Goal: Find specific page/section: Locate a particular part of the current website

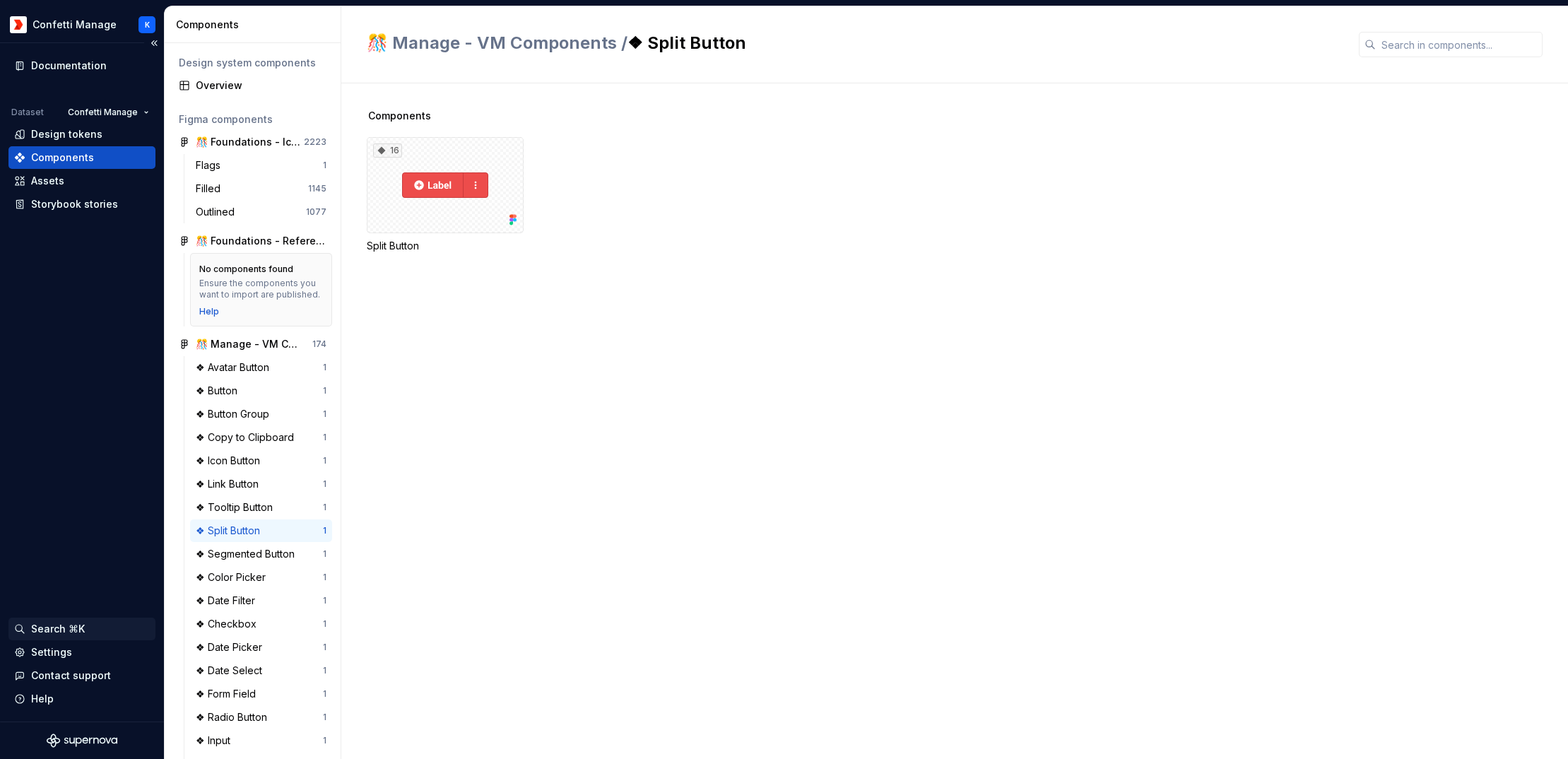
click at [59, 624] on div "Search ⌘K" at bounding box center [58, 628] width 54 height 14
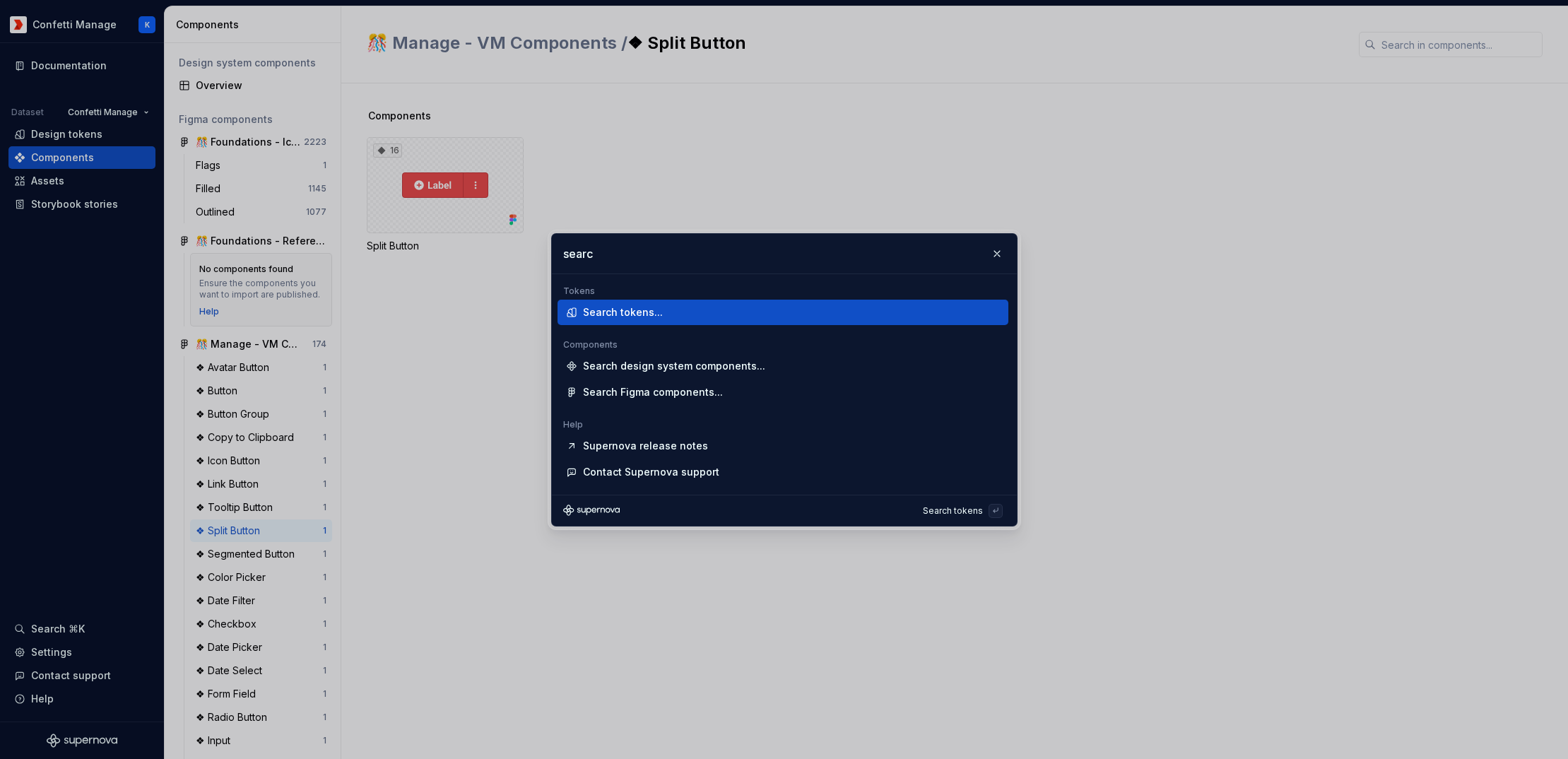
type input "search"
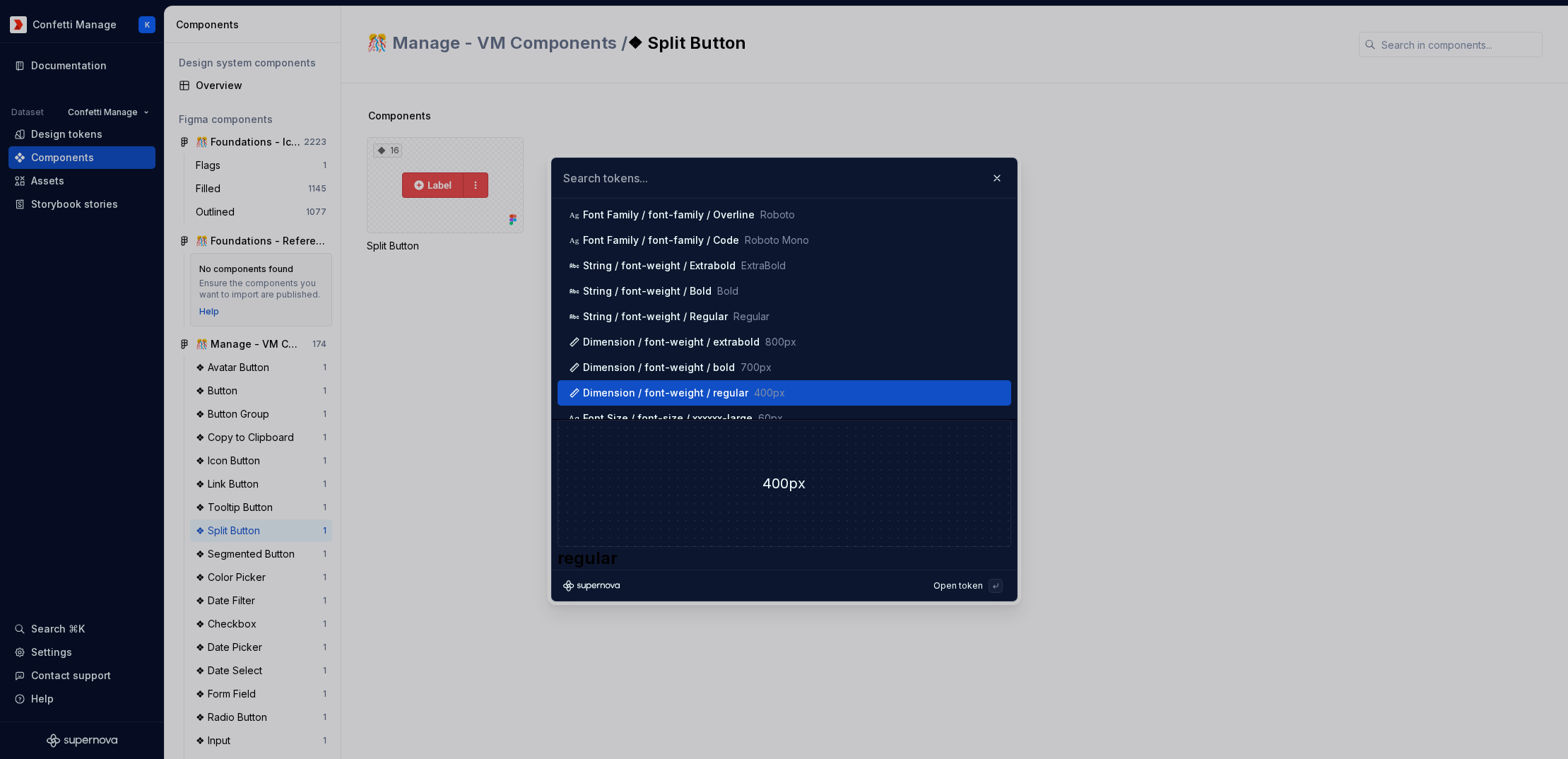
scroll to position [947, 0]
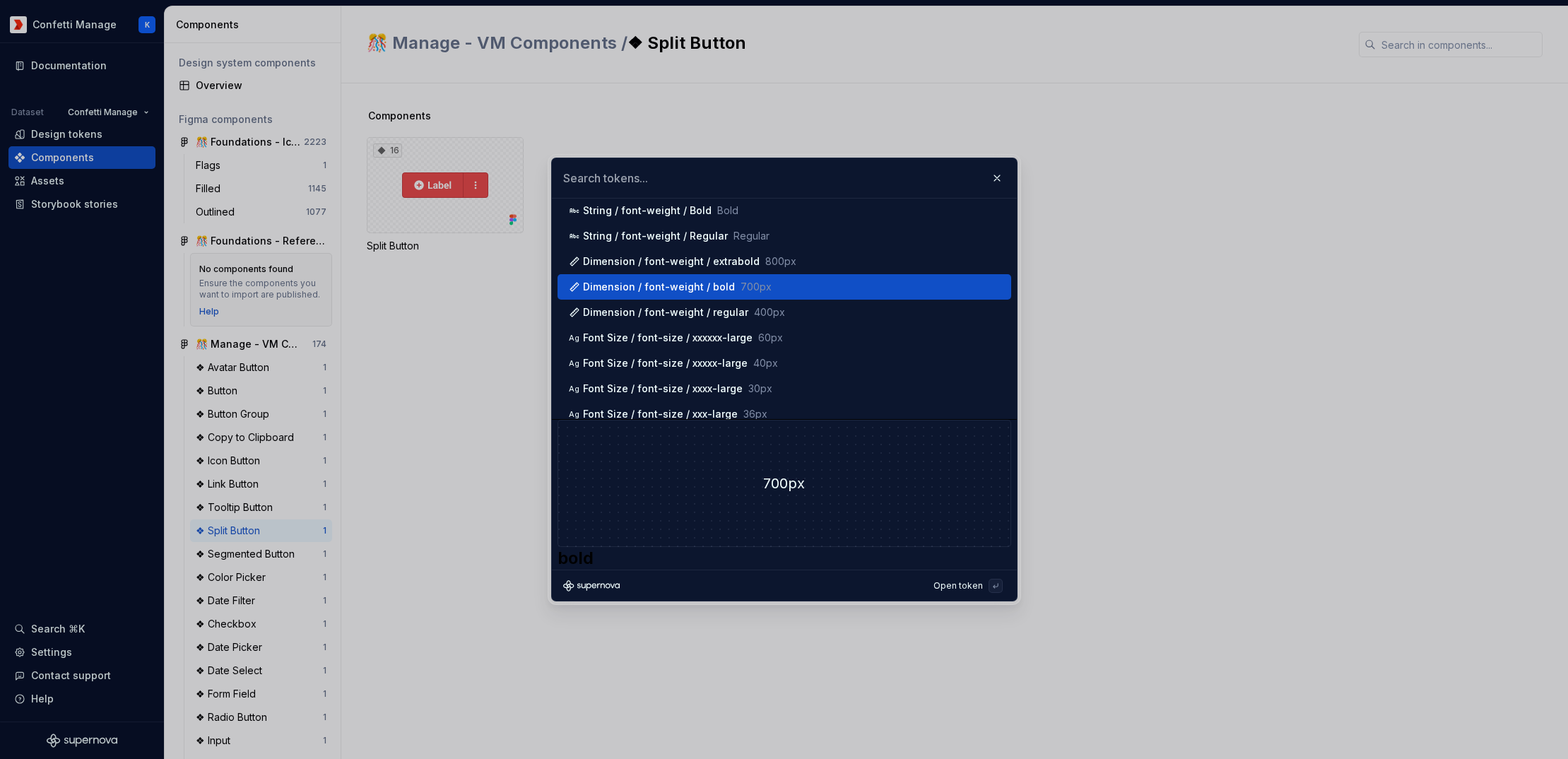
click at [696, 289] on div "Dimension / font-weight / bold 700px" at bounding box center [676, 287] width 188 height 14
click at [696, 290] on div "Dimension / font-weight / bold 700px" at bounding box center [676, 287] width 188 height 14
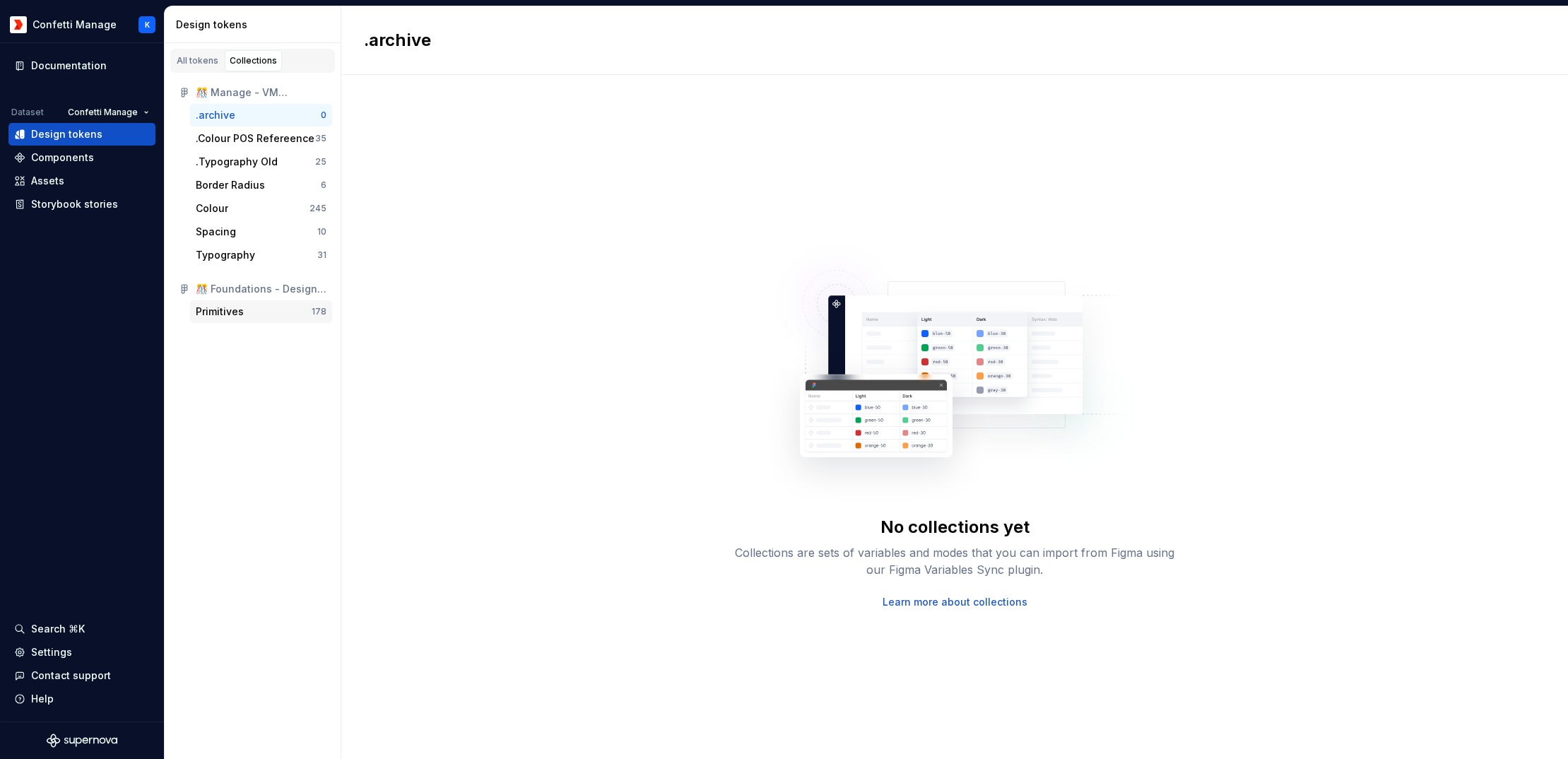
click at [238, 314] on div "Primitives" at bounding box center [220, 311] width 48 height 14
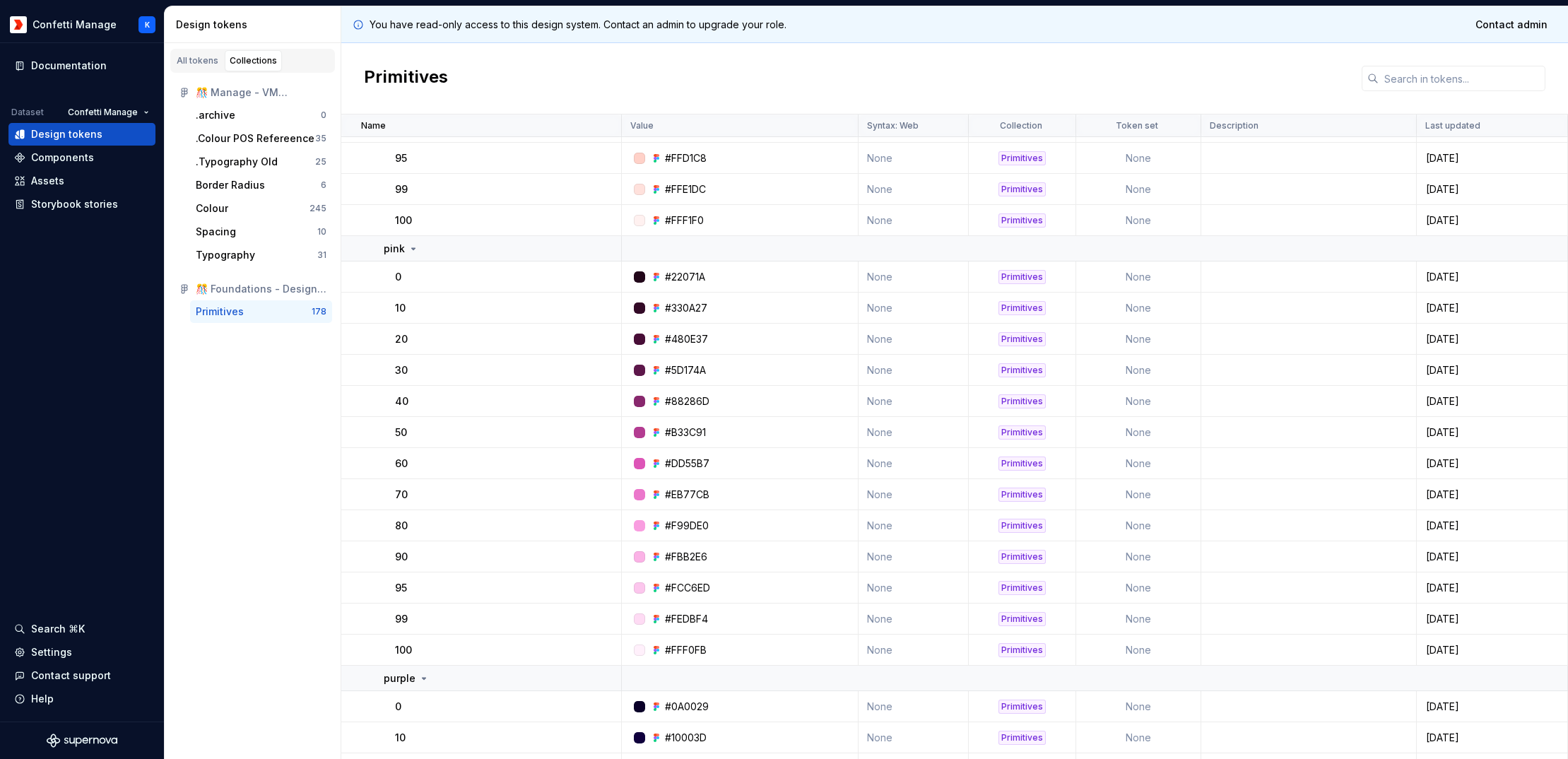
scroll to position [4351, 0]
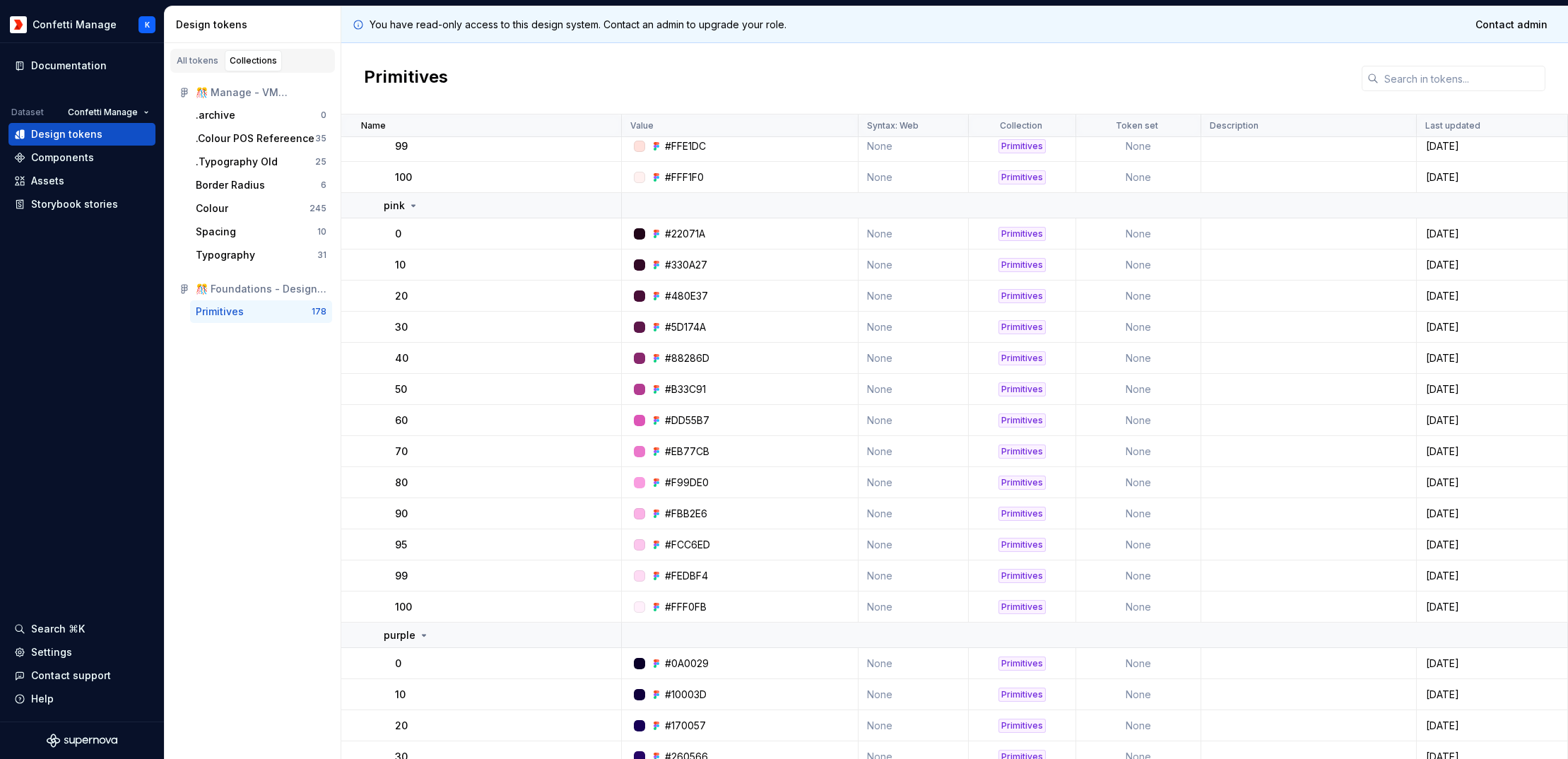
click at [582, 387] on div "50" at bounding box center [507, 389] width 225 height 14
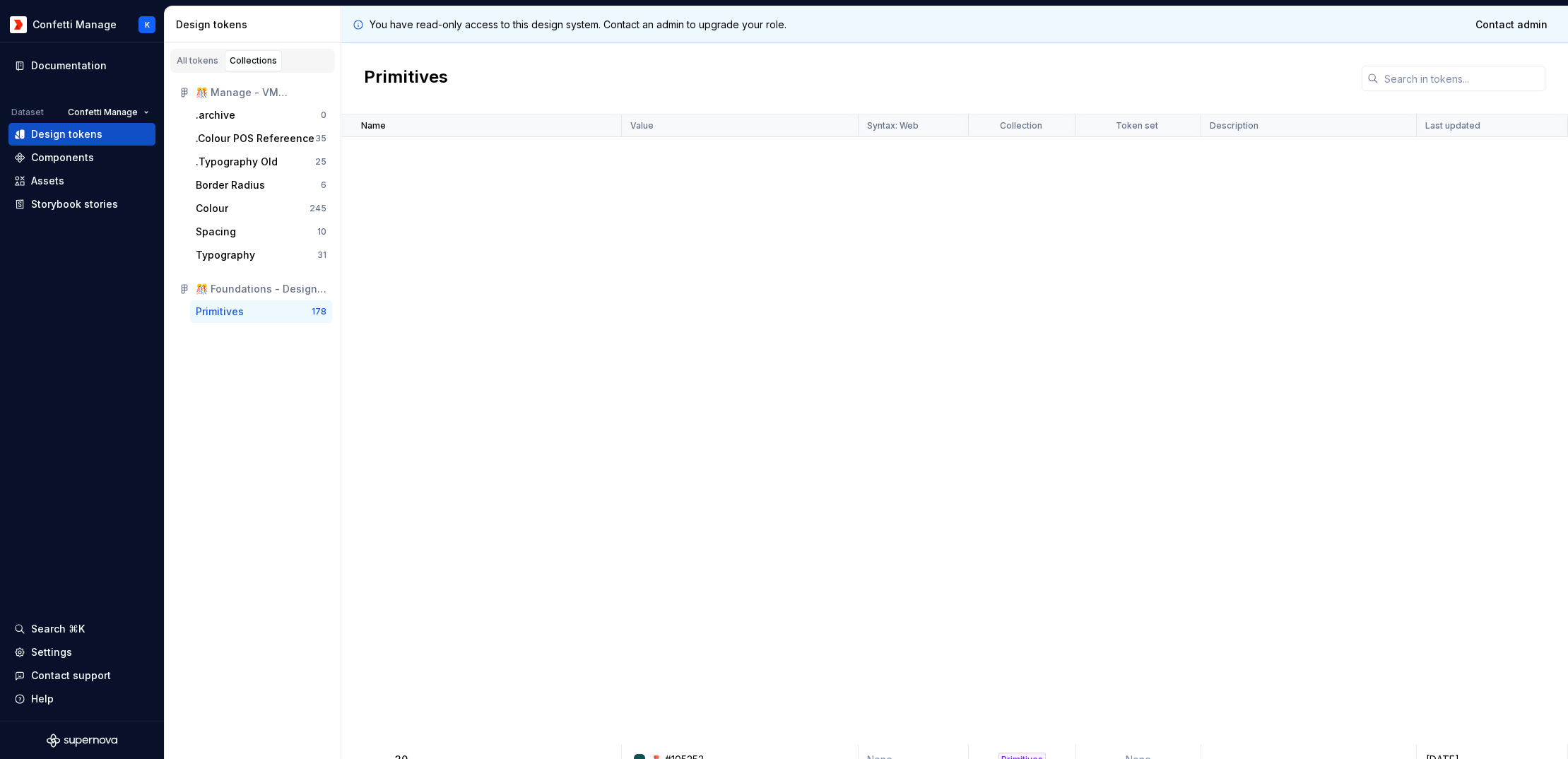
scroll to position [0, 0]
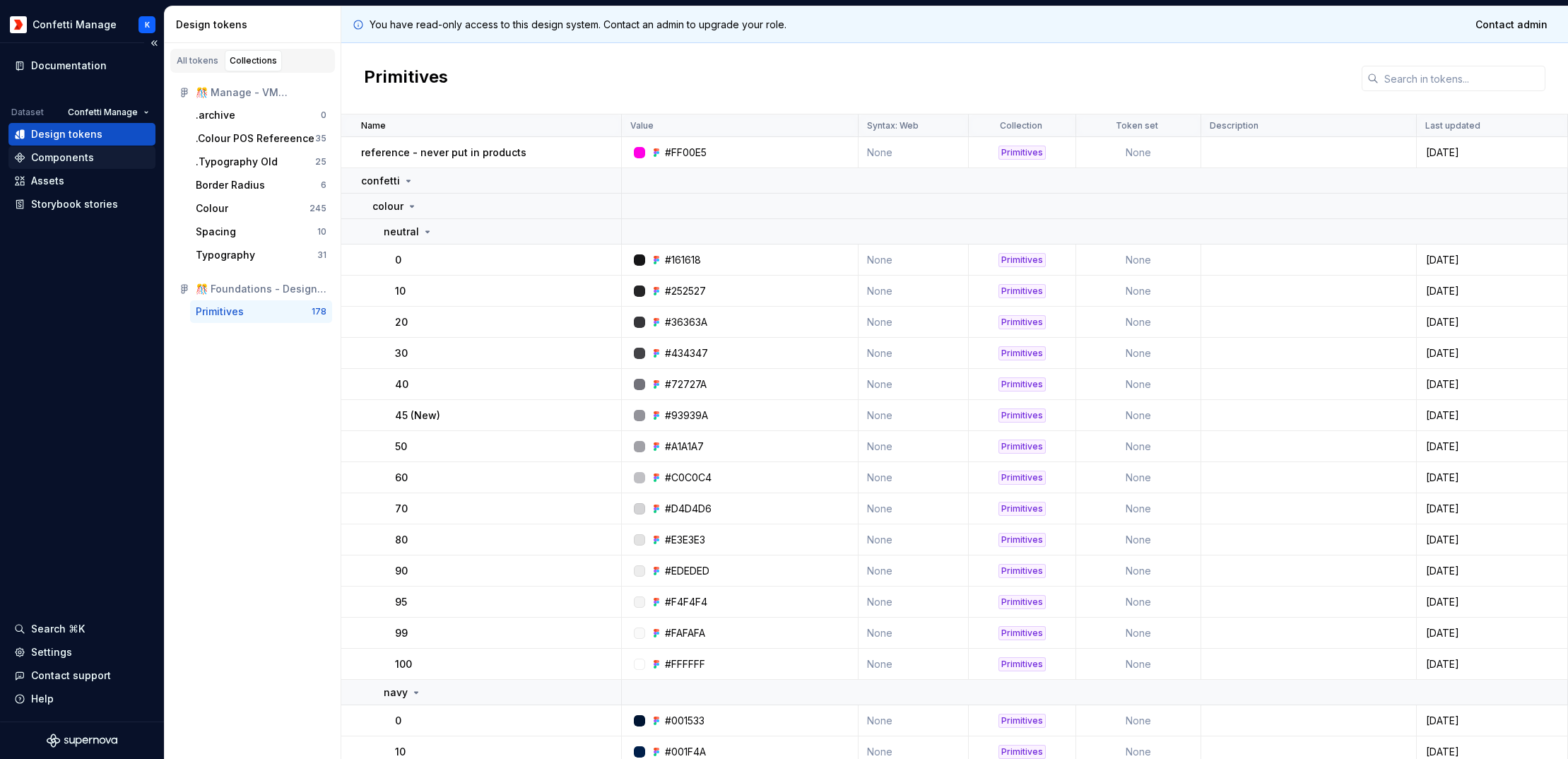
click at [41, 159] on div "Components" at bounding box center [62, 157] width 62 height 14
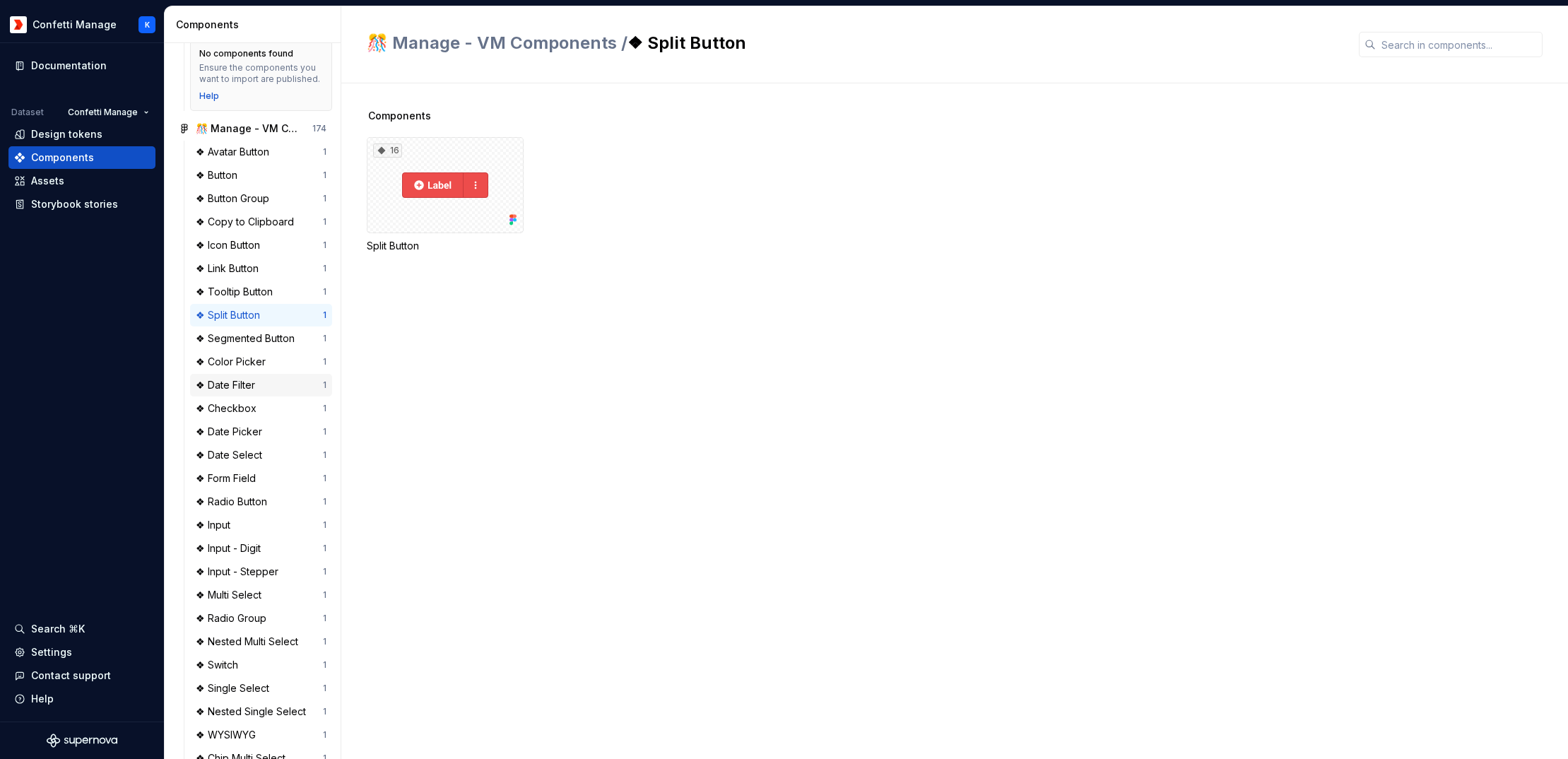
scroll to position [217, 0]
click at [239, 460] on div "❖ Date Select" at bounding box center [232, 454] width 72 height 14
click at [240, 484] on div "❖ Form Field" at bounding box center [228, 476] width 65 height 14
click at [229, 531] on div "❖ Input" at bounding box center [216, 523] width 40 height 14
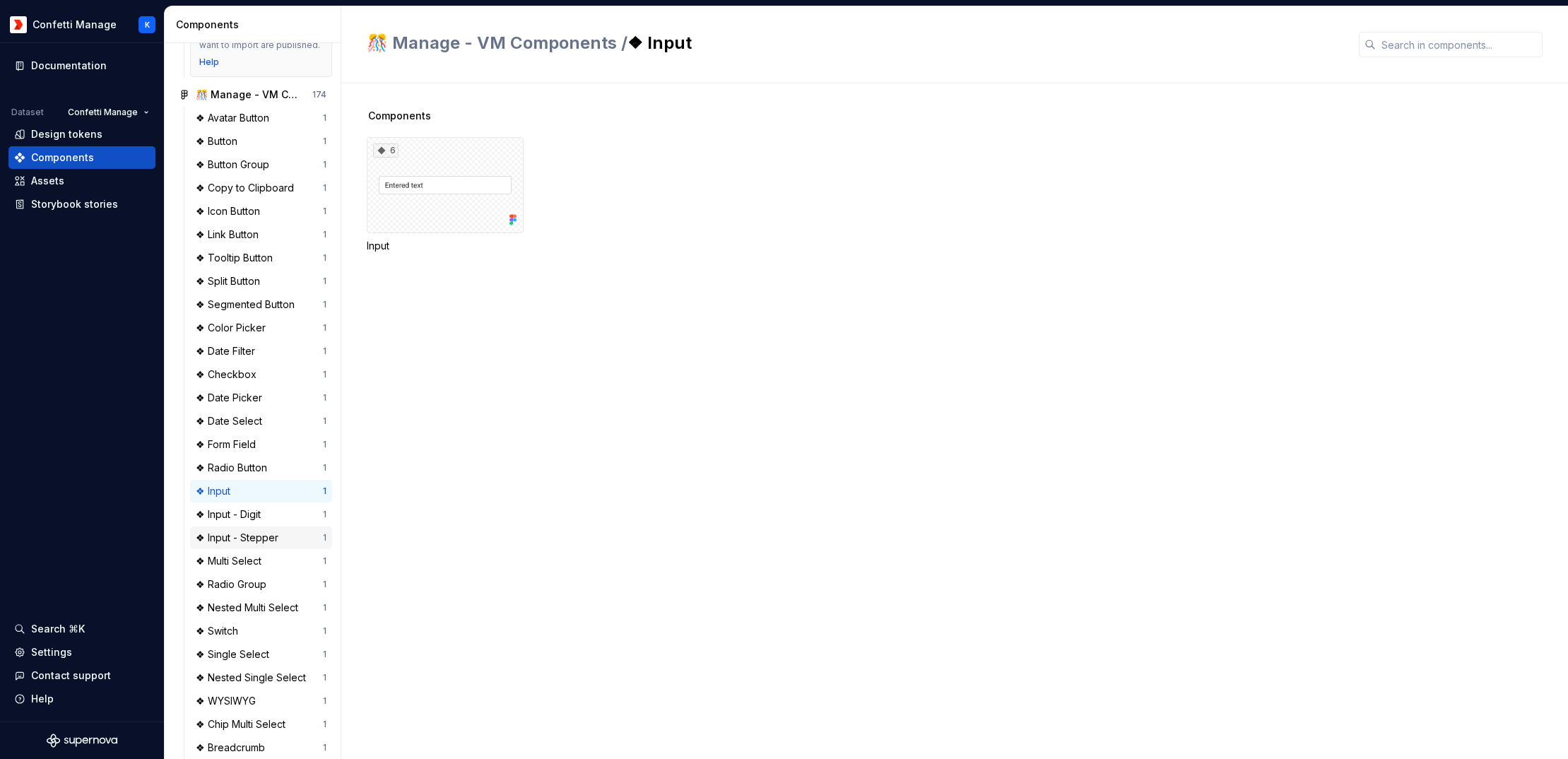
scroll to position [276, 0]
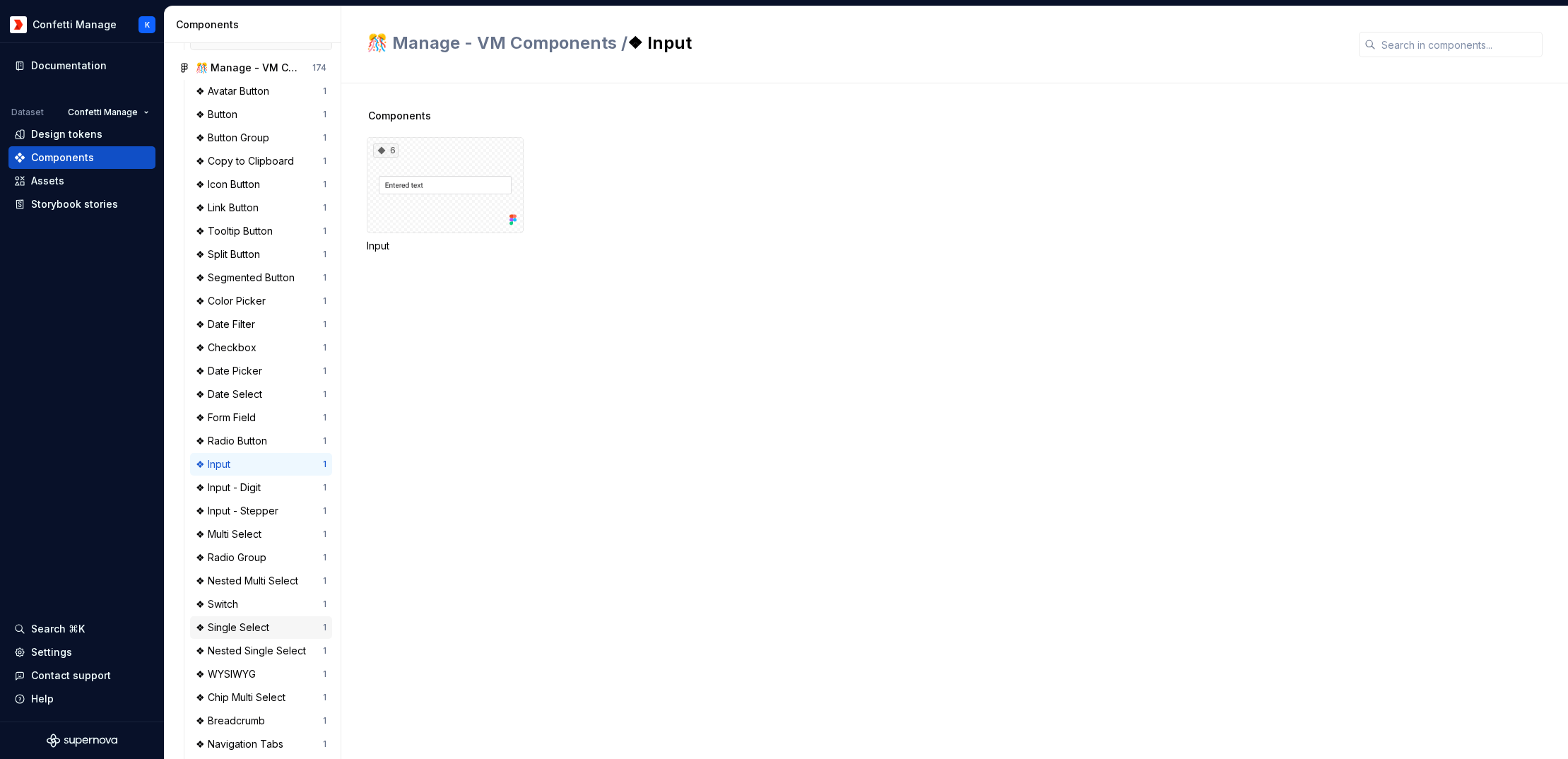
click at [231, 634] on div "❖ Single Select" at bounding box center [235, 627] width 79 height 14
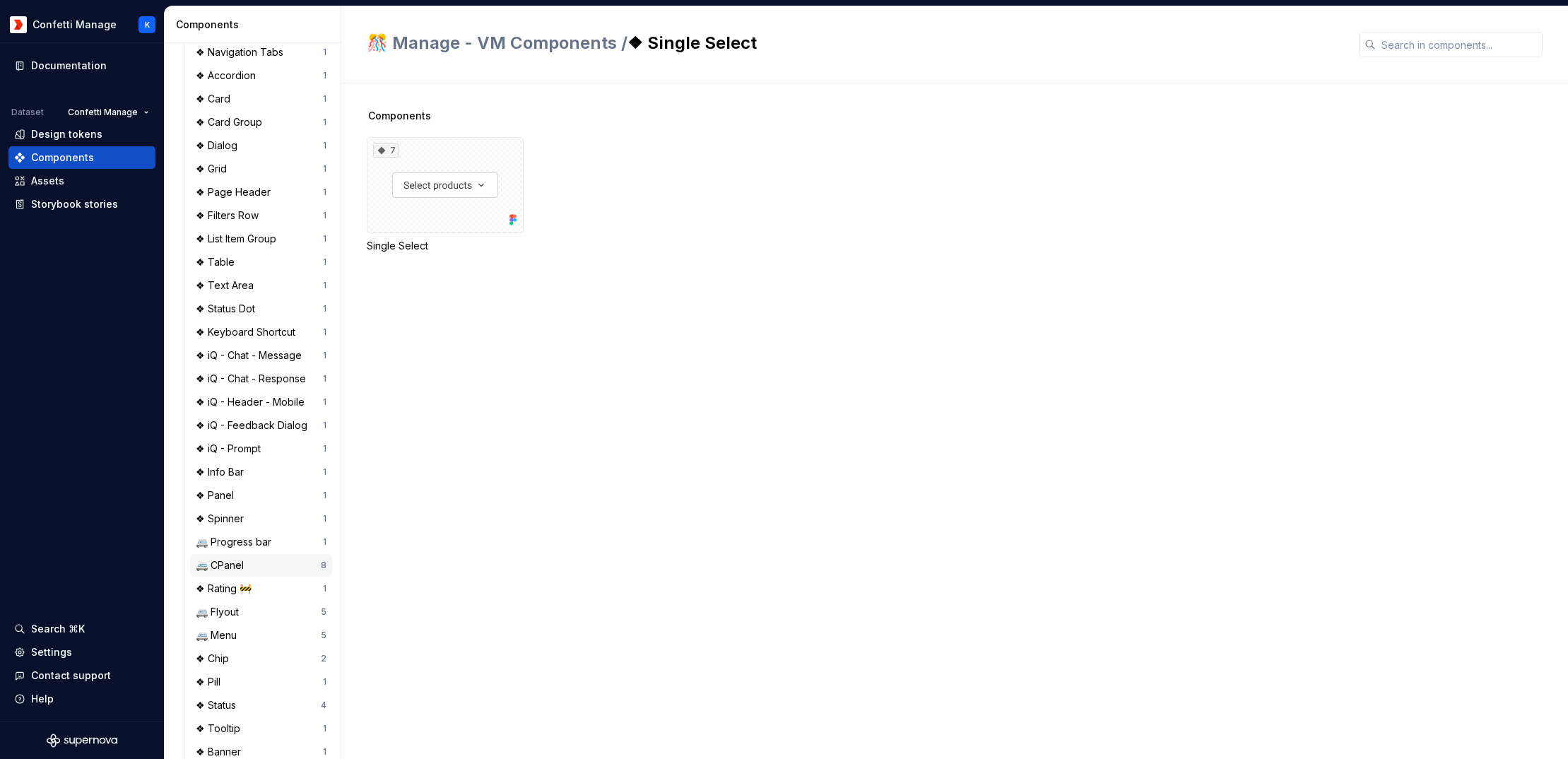
scroll to position [907, 0]
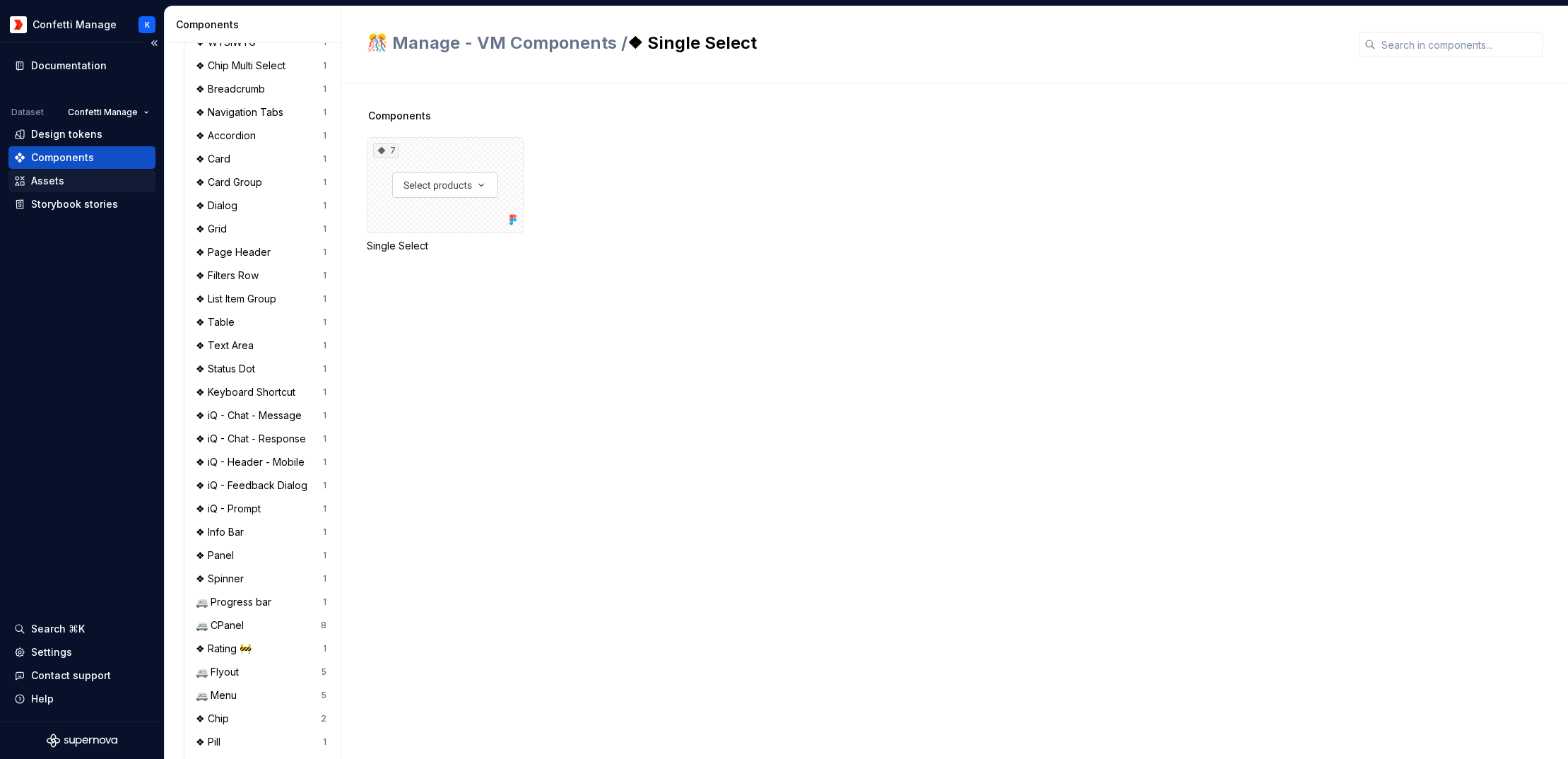
click at [49, 182] on div "Assets" at bounding box center [48, 180] width 33 height 14
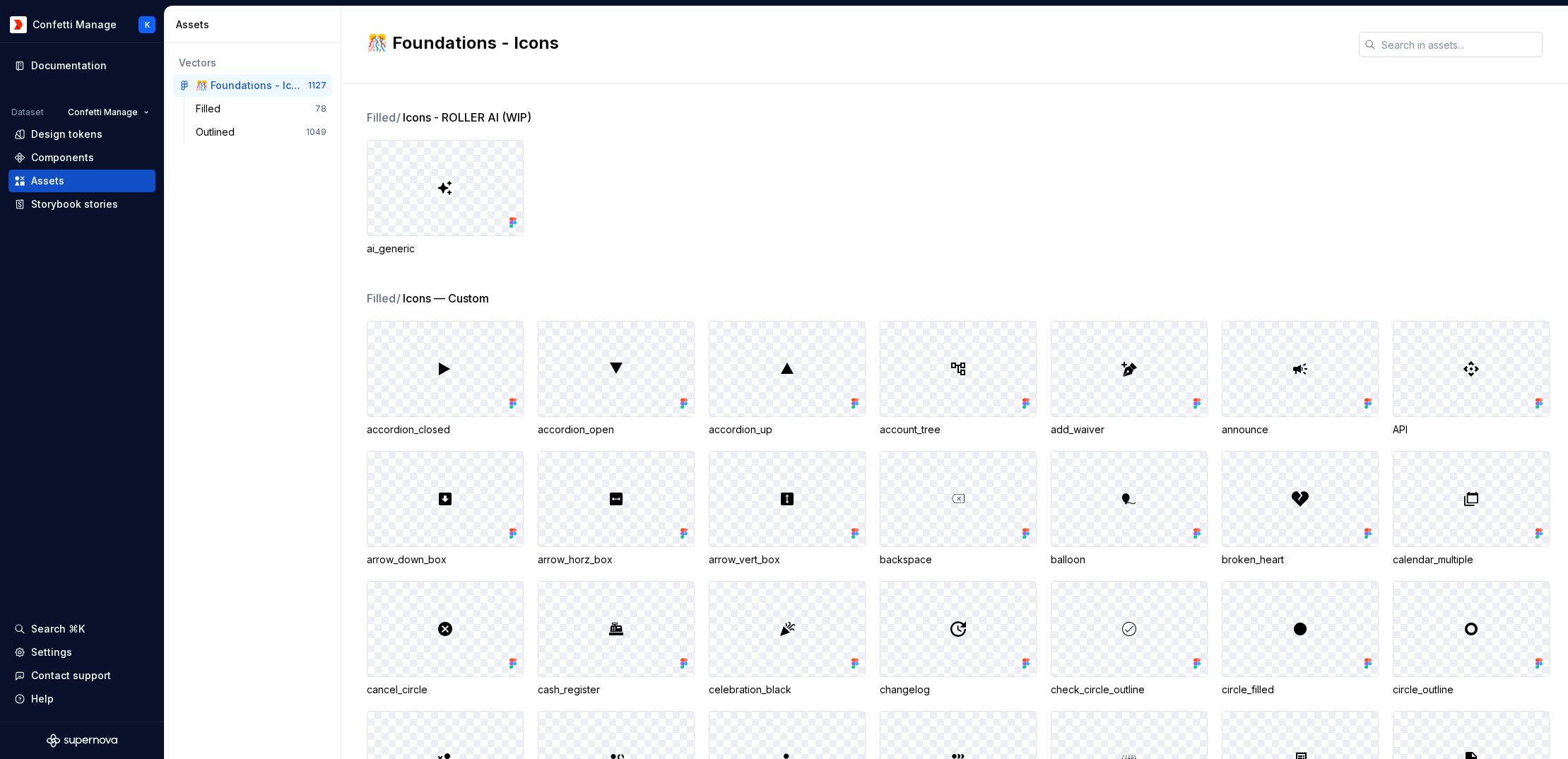
click at [1452, 43] on input "text" at bounding box center [1459, 45] width 167 height 25
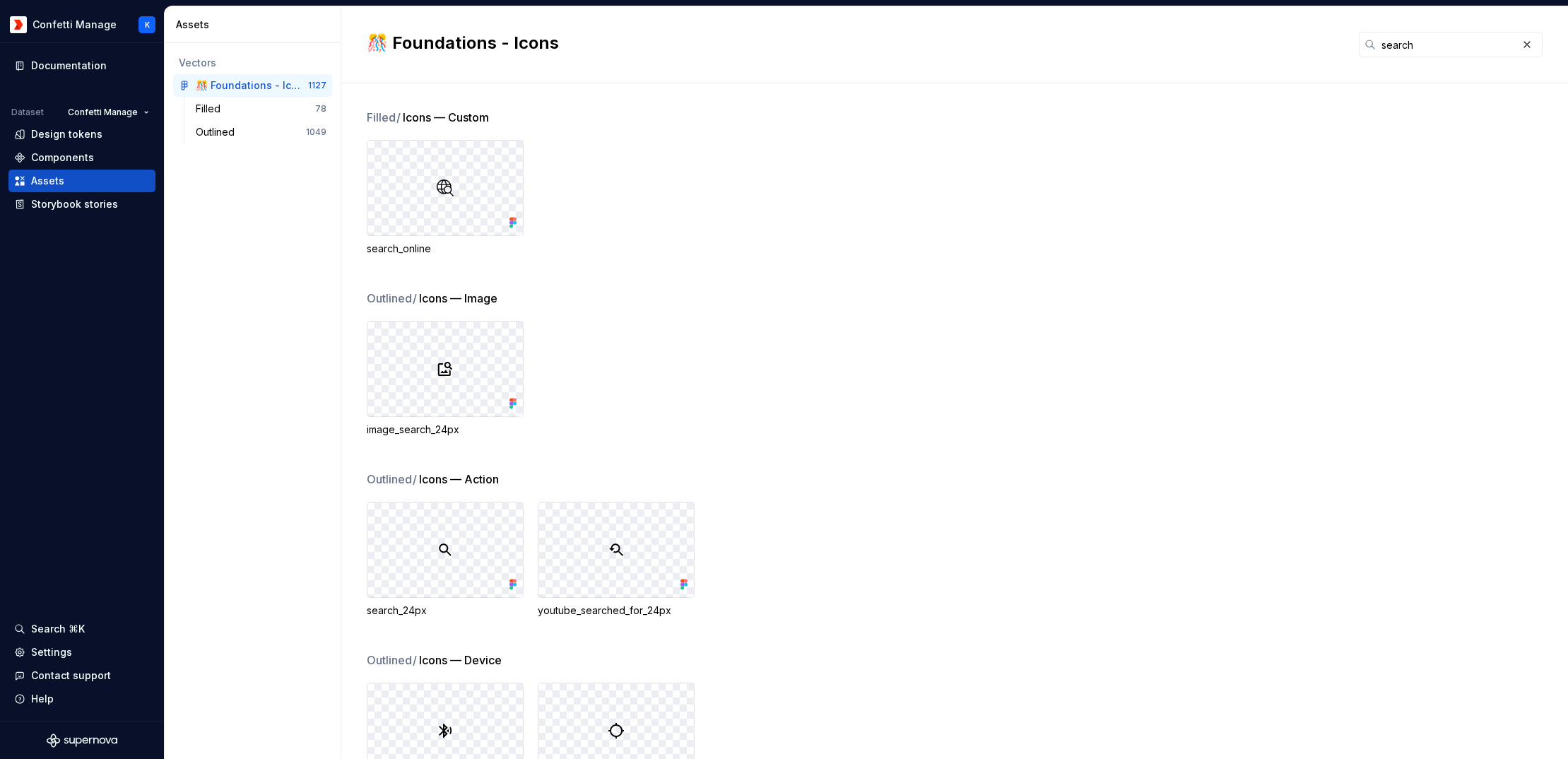
click at [462, 555] on div at bounding box center [444, 549] width 155 height 95
click at [476, 572] on div at bounding box center [444, 549] width 155 height 95
click at [444, 551] on img at bounding box center [444, 549] width 17 height 17
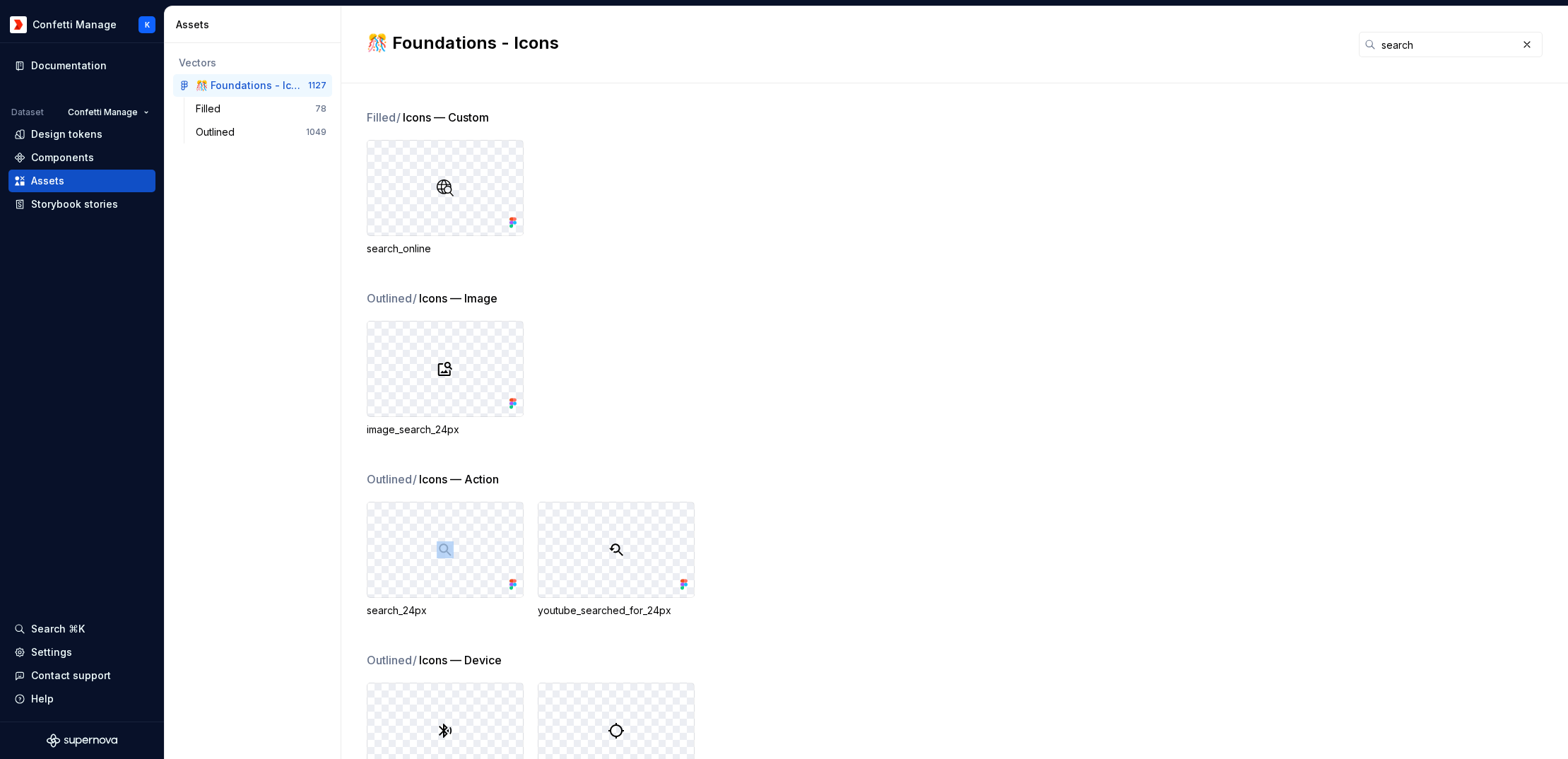
click at [444, 551] on img at bounding box center [444, 549] width 17 height 17
click at [448, 480] on span "Icons — Action" at bounding box center [459, 478] width 80 height 17
click at [1395, 47] on input "search" at bounding box center [1446, 45] width 141 height 25
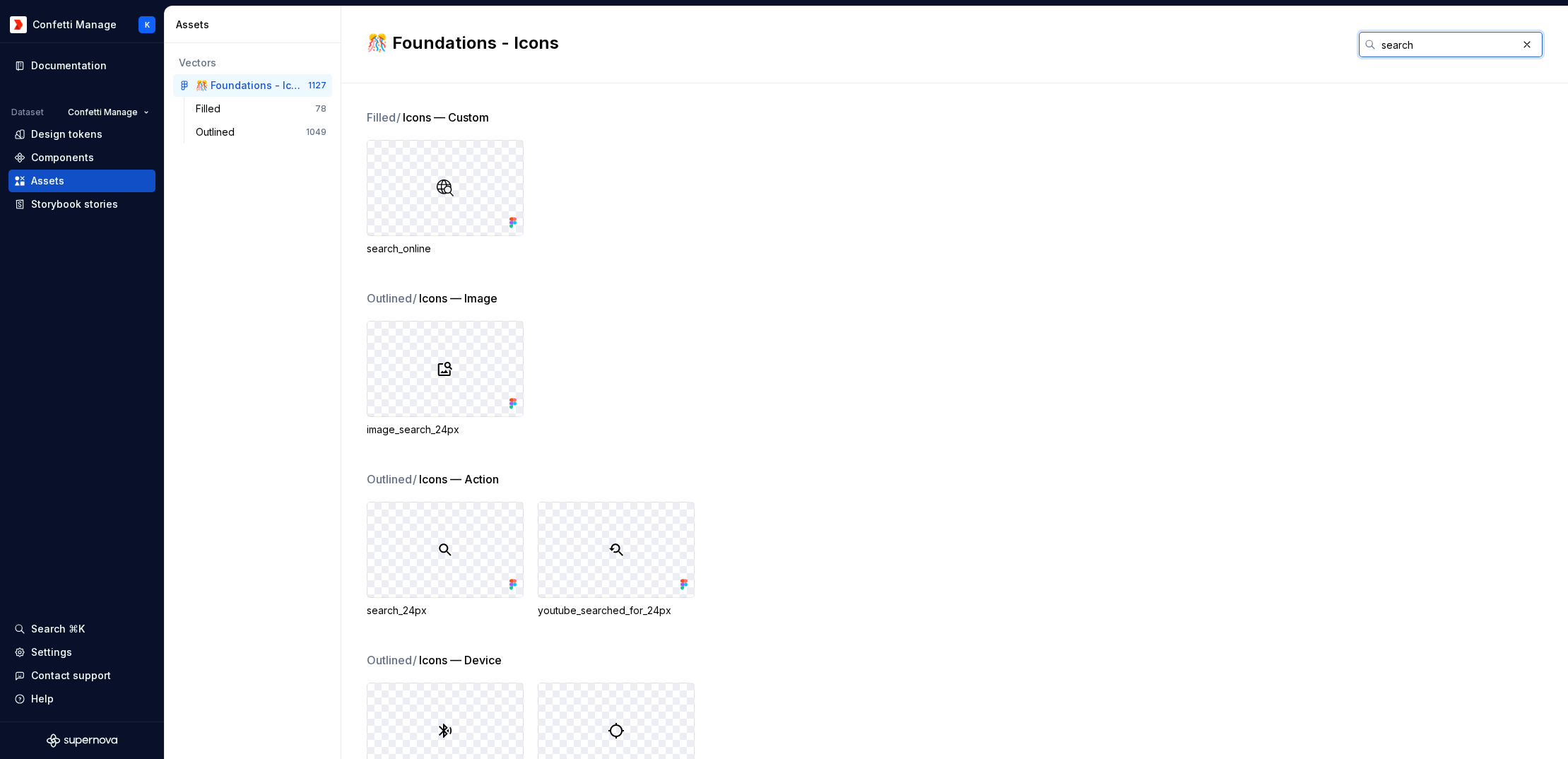
click at [1395, 47] on input "search" at bounding box center [1446, 45] width 141 height 25
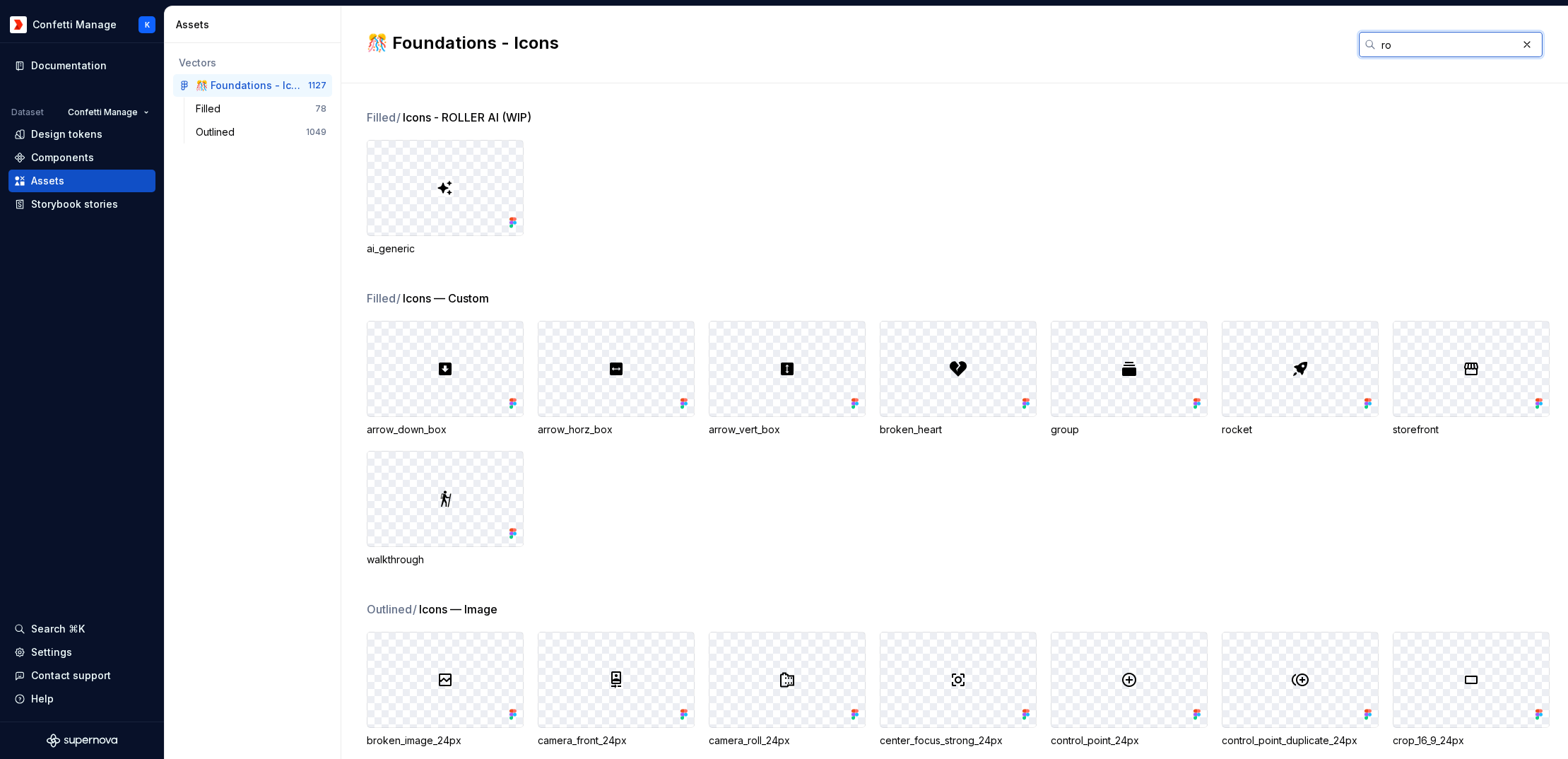
type input "r"
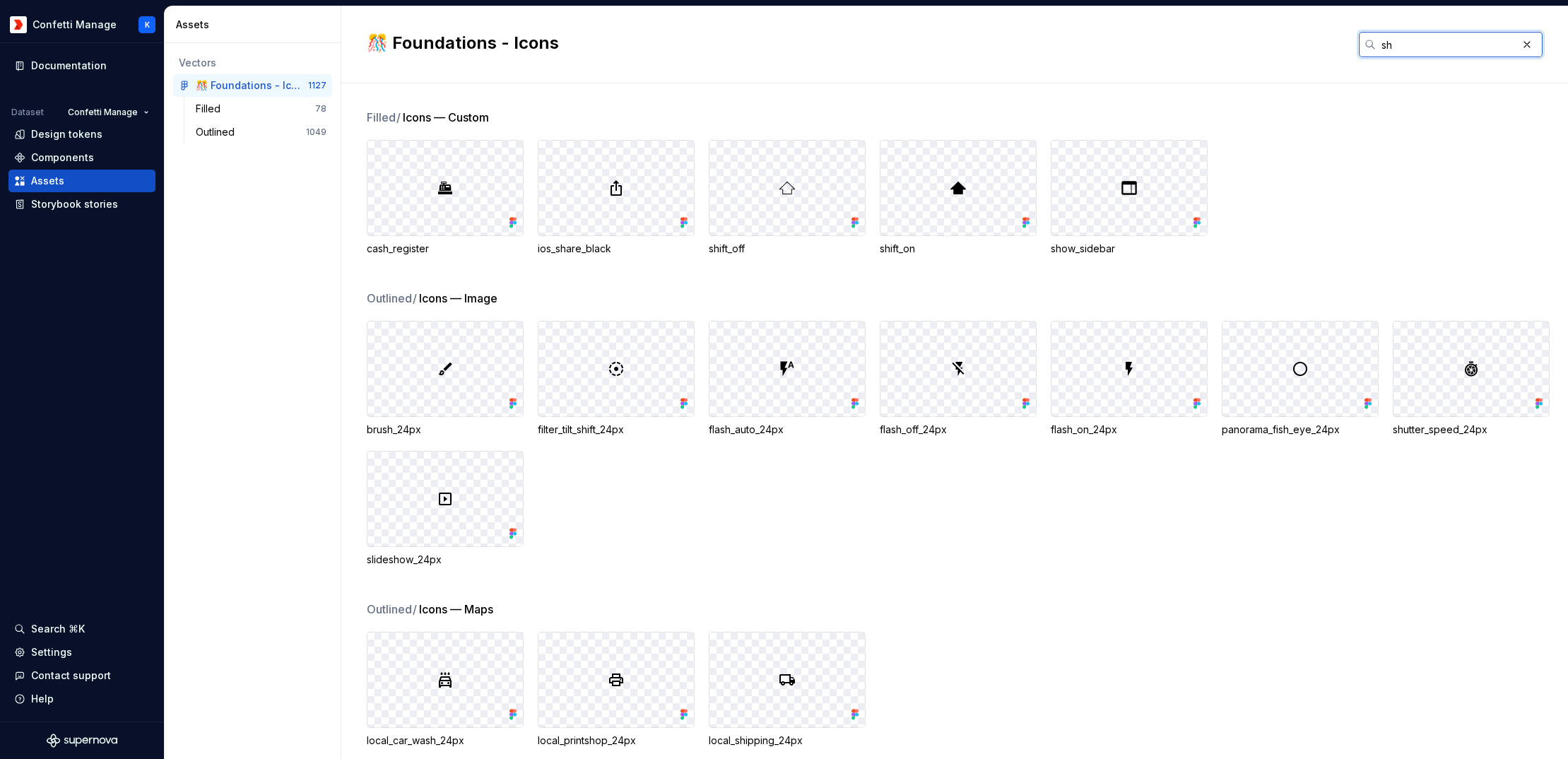
type input "s"
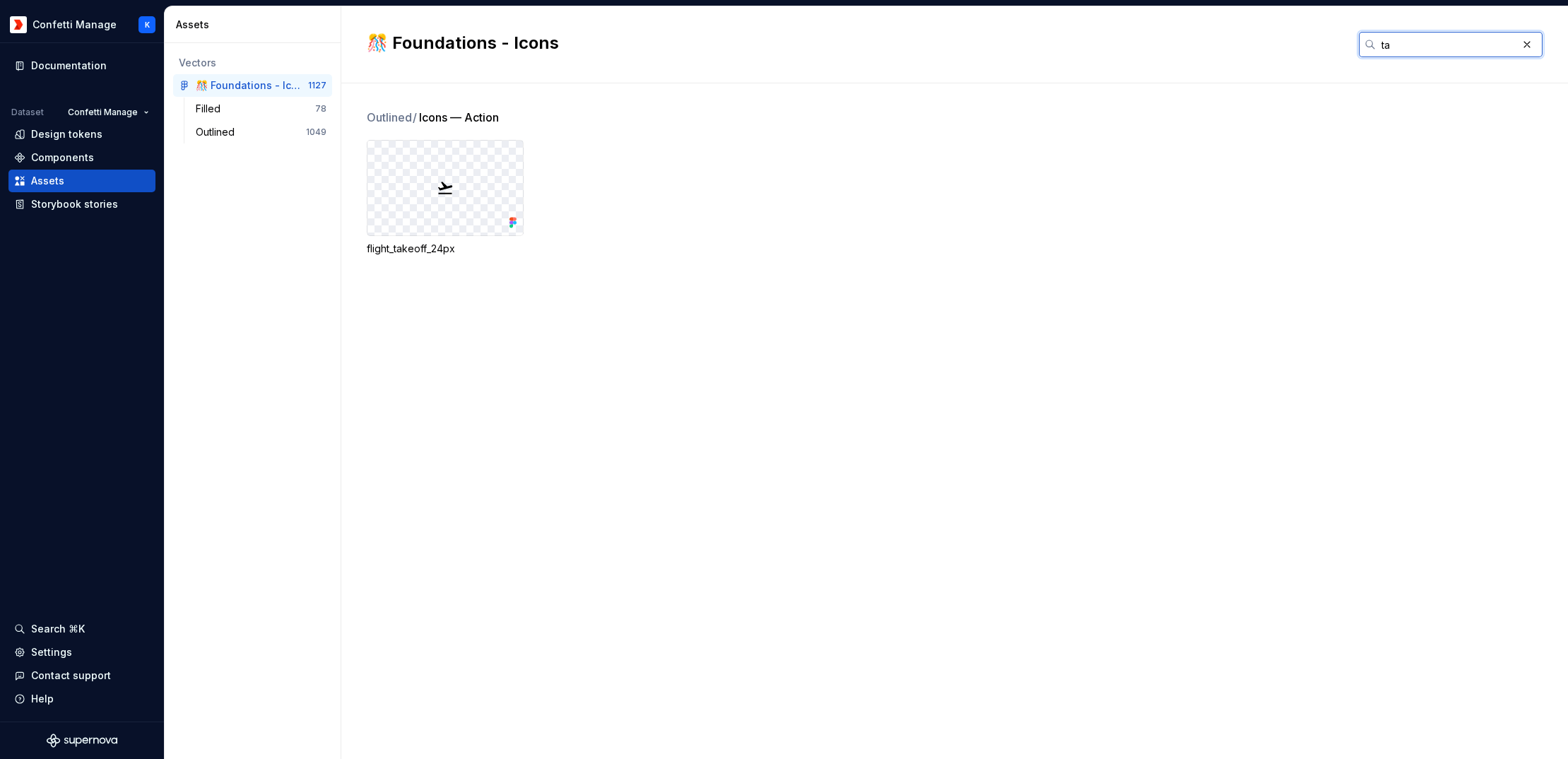
type input "t"
type input "rocket"
click at [488, 211] on div at bounding box center [444, 187] width 155 height 95
click at [488, 214] on div at bounding box center [444, 187] width 155 height 95
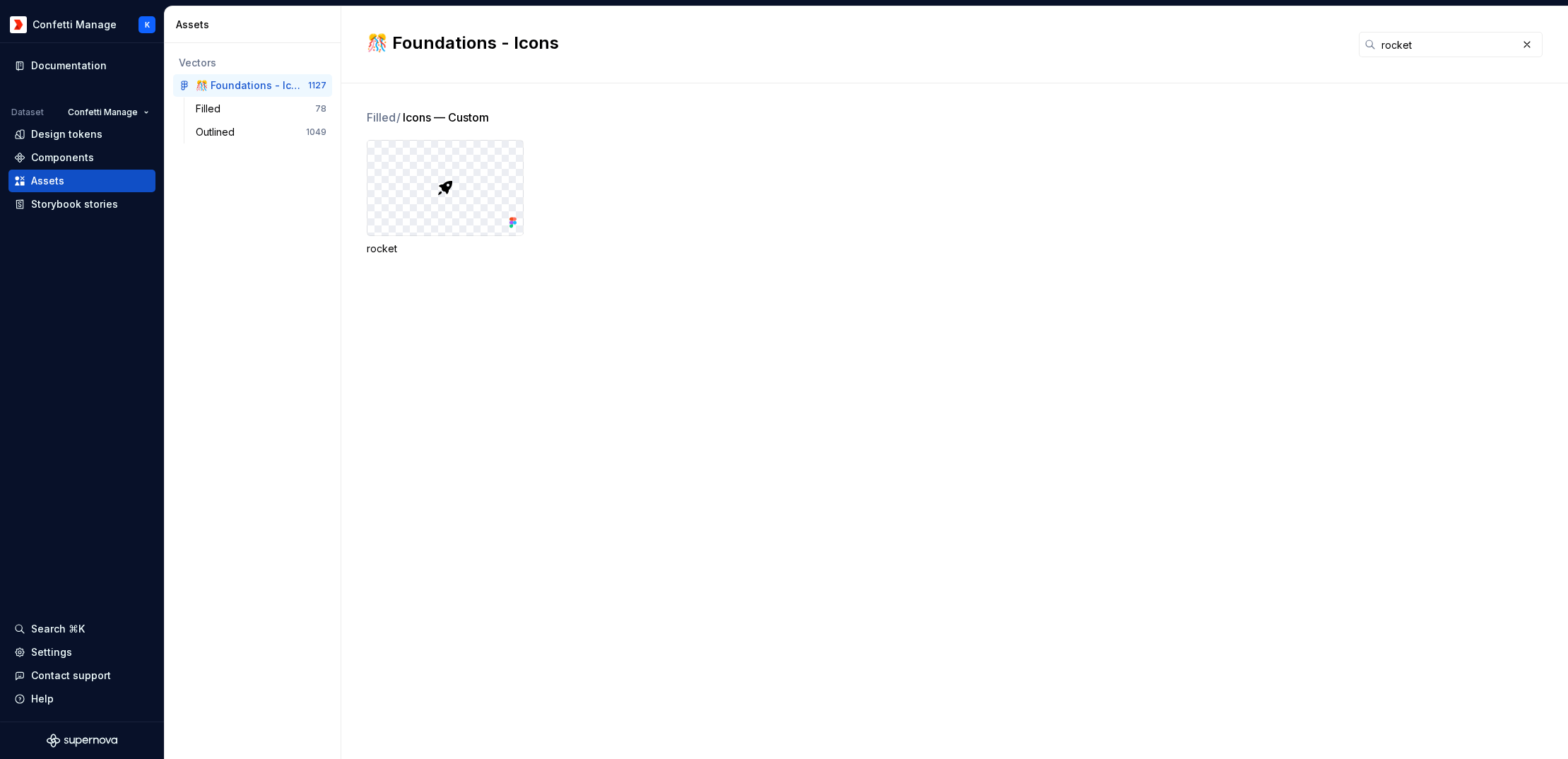
click at [439, 195] on img at bounding box center [444, 187] width 17 height 17
click at [232, 137] on div "Outlined" at bounding box center [219, 132] width 45 height 14
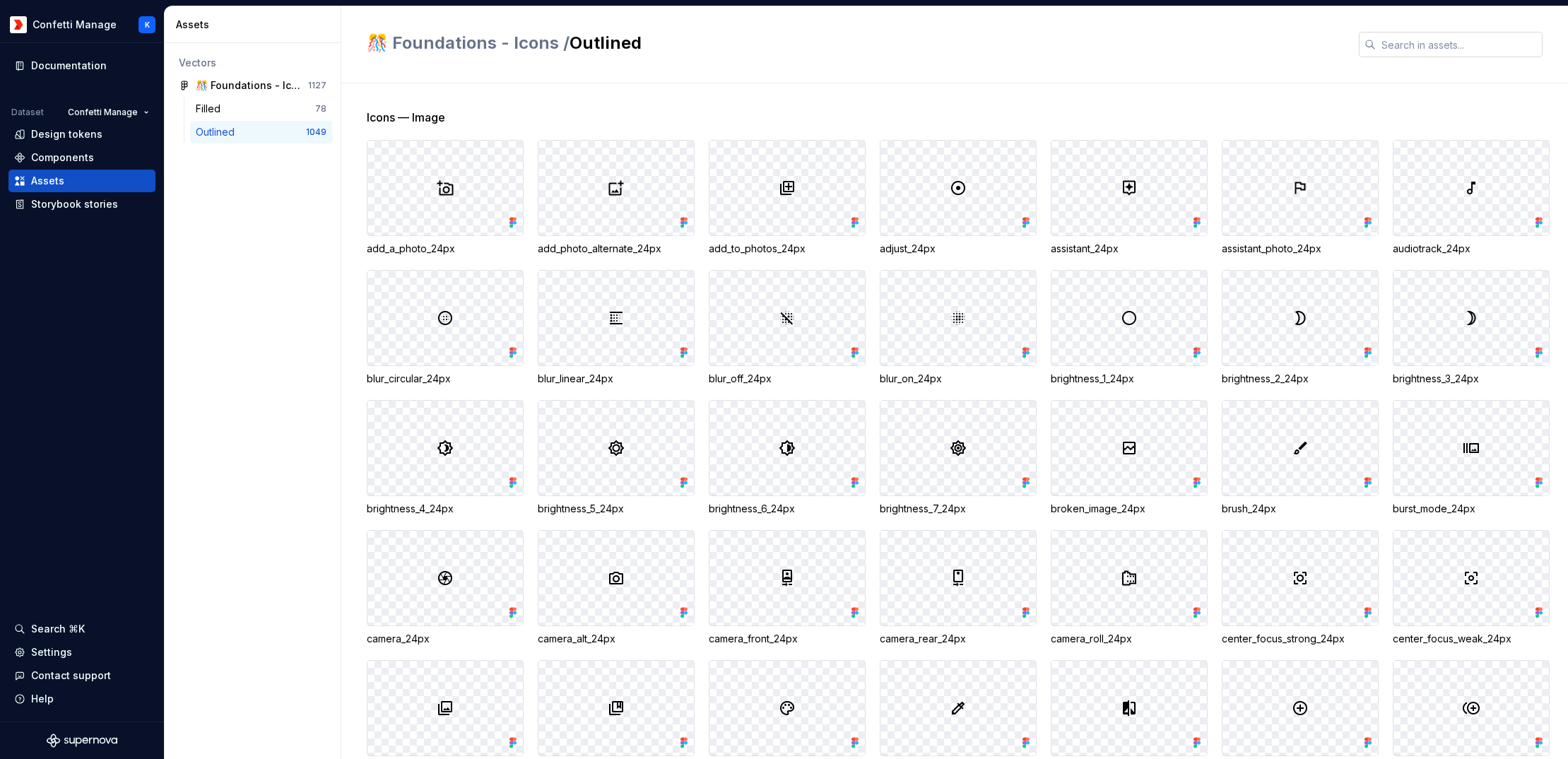
click at [1406, 51] on input "text" at bounding box center [1459, 45] width 167 height 25
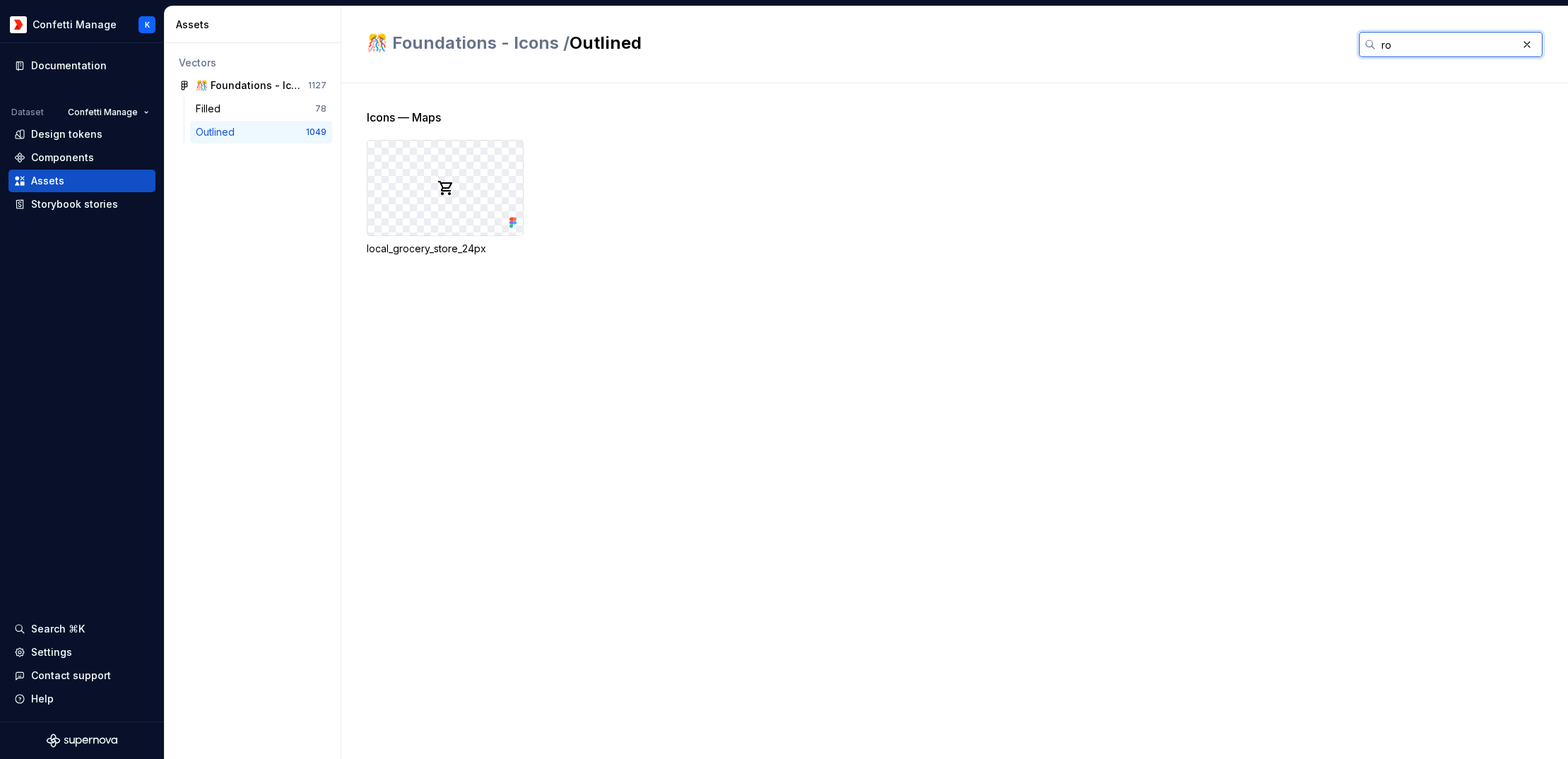
type input "r"
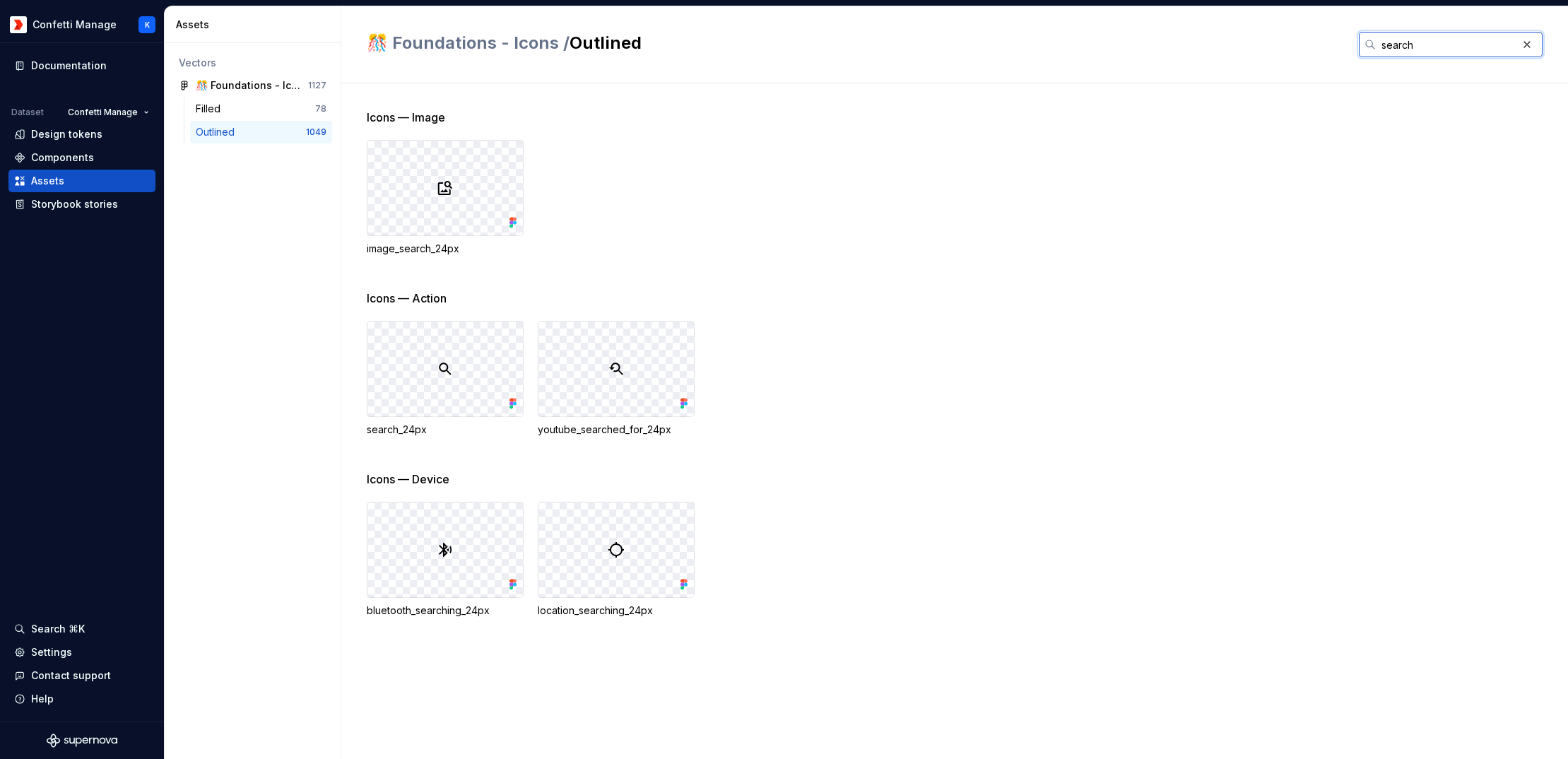
type input "search"
click at [397, 431] on div "search_24px" at bounding box center [445, 429] width 157 height 14
click at [435, 365] on div at bounding box center [444, 368] width 155 height 95
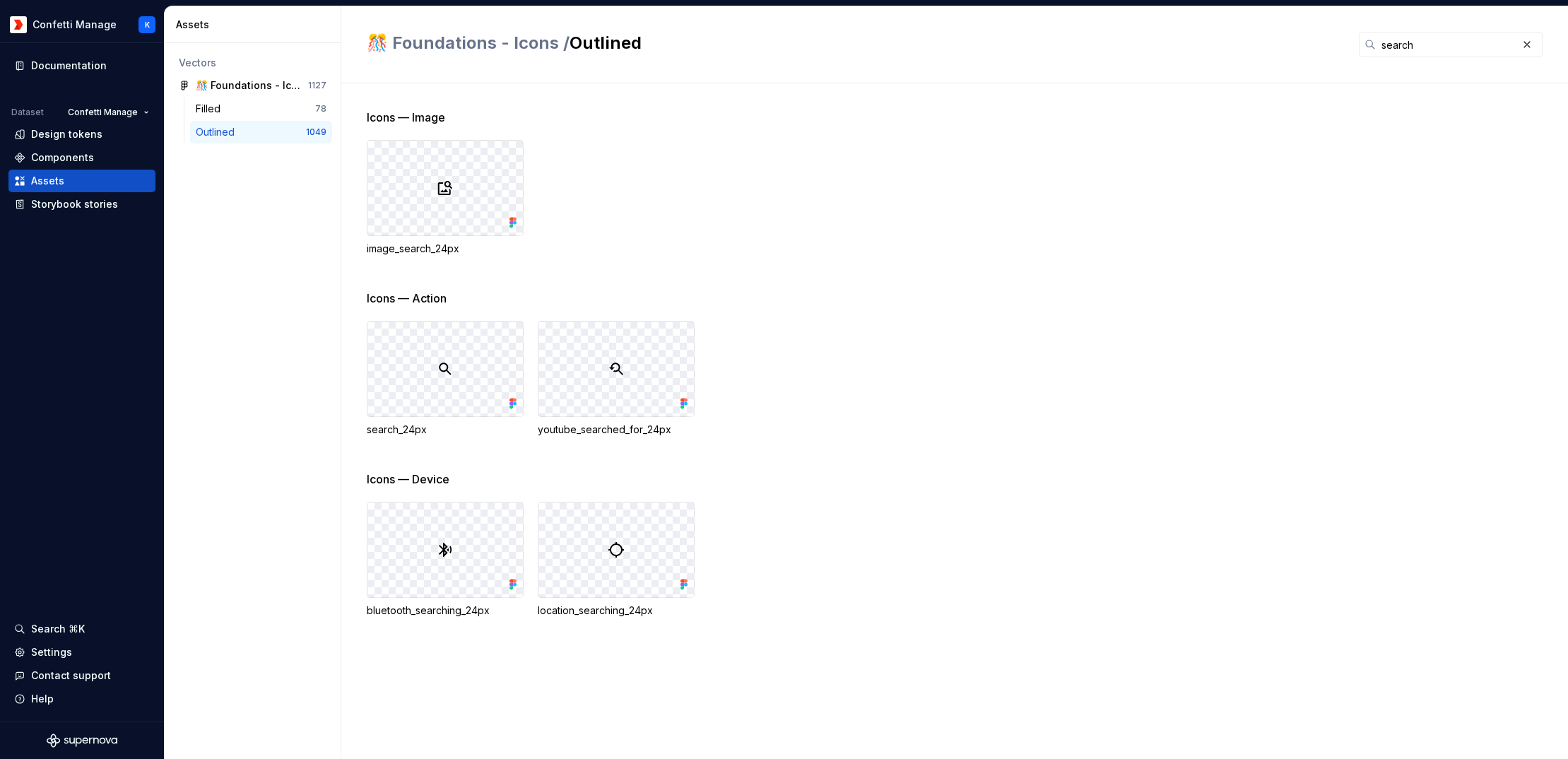
drag, startPoint x: 435, startPoint y: 365, endPoint x: 426, endPoint y: 360, distance: 10.3
click at [426, 360] on div at bounding box center [444, 368] width 155 height 95
click at [506, 401] on icon at bounding box center [512, 403] width 14 height 14
click at [508, 402] on icon at bounding box center [512, 403] width 14 height 14
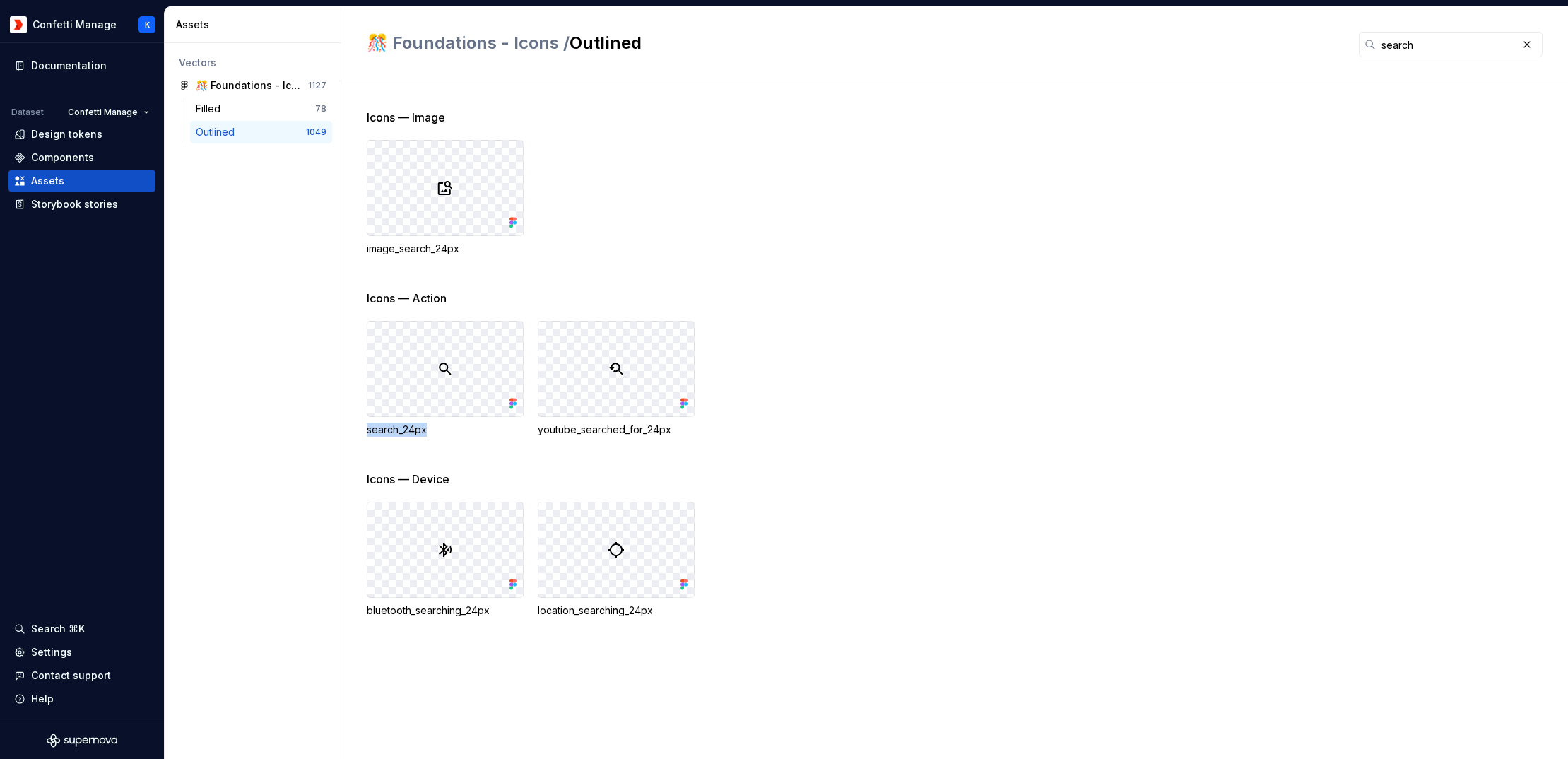
click at [508, 402] on icon at bounding box center [512, 403] width 14 height 14
click at [276, 84] on div "🎊 Foundations - Icons" at bounding box center [249, 85] width 105 height 14
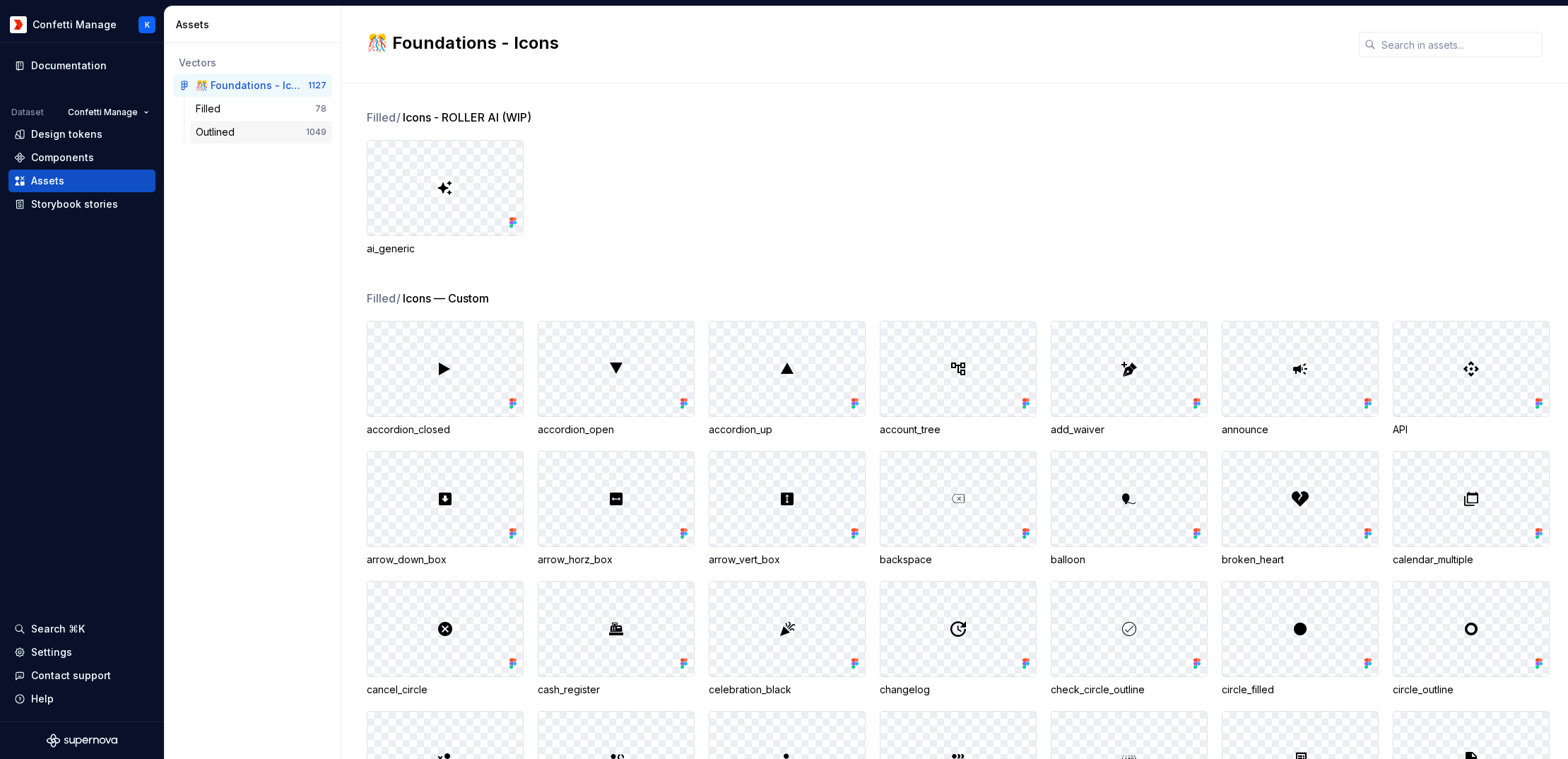
click at [255, 122] on div "Outlined 1049" at bounding box center [261, 132] width 142 height 22
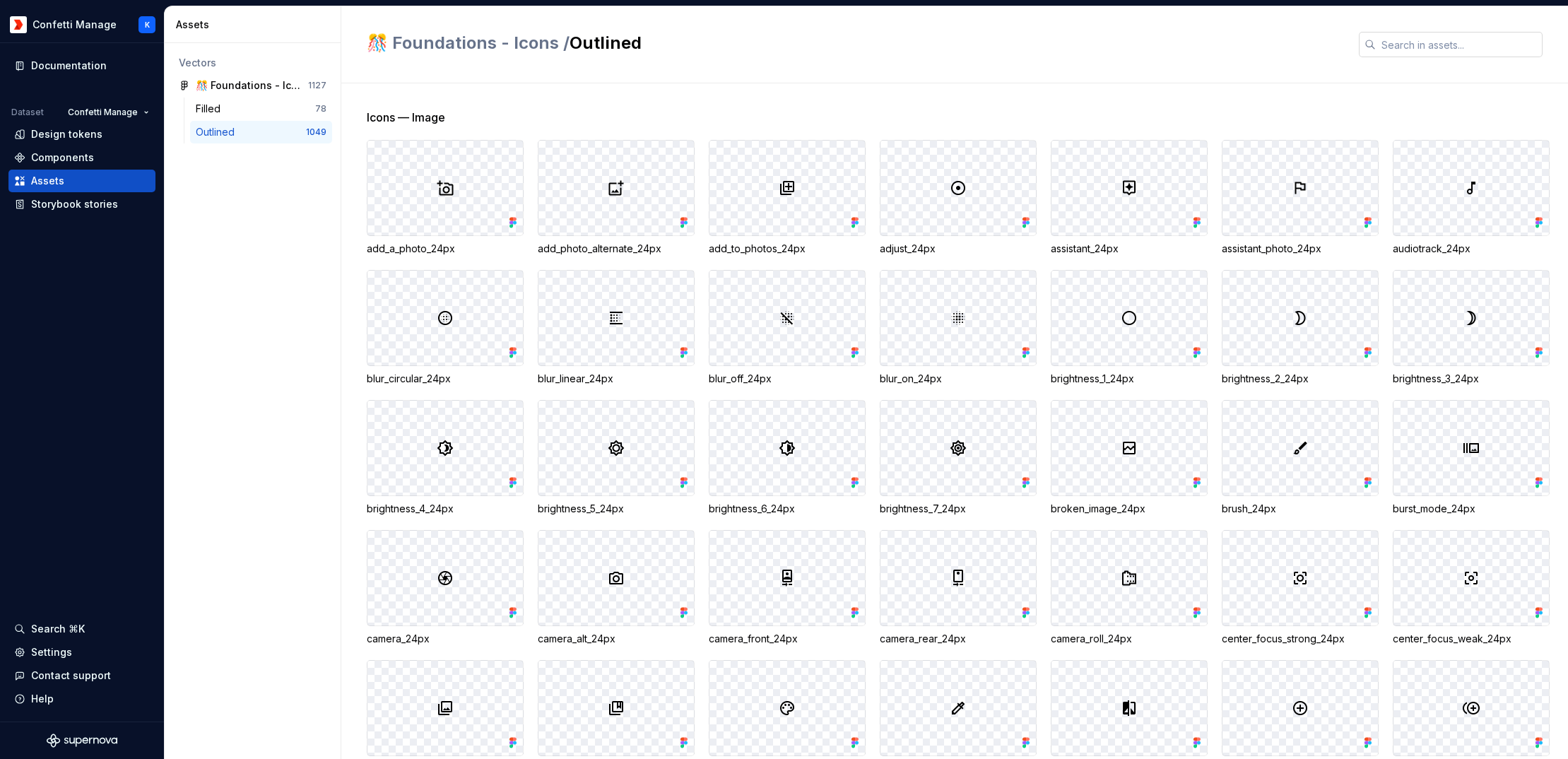
click at [1445, 43] on input "text" at bounding box center [1459, 45] width 167 height 25
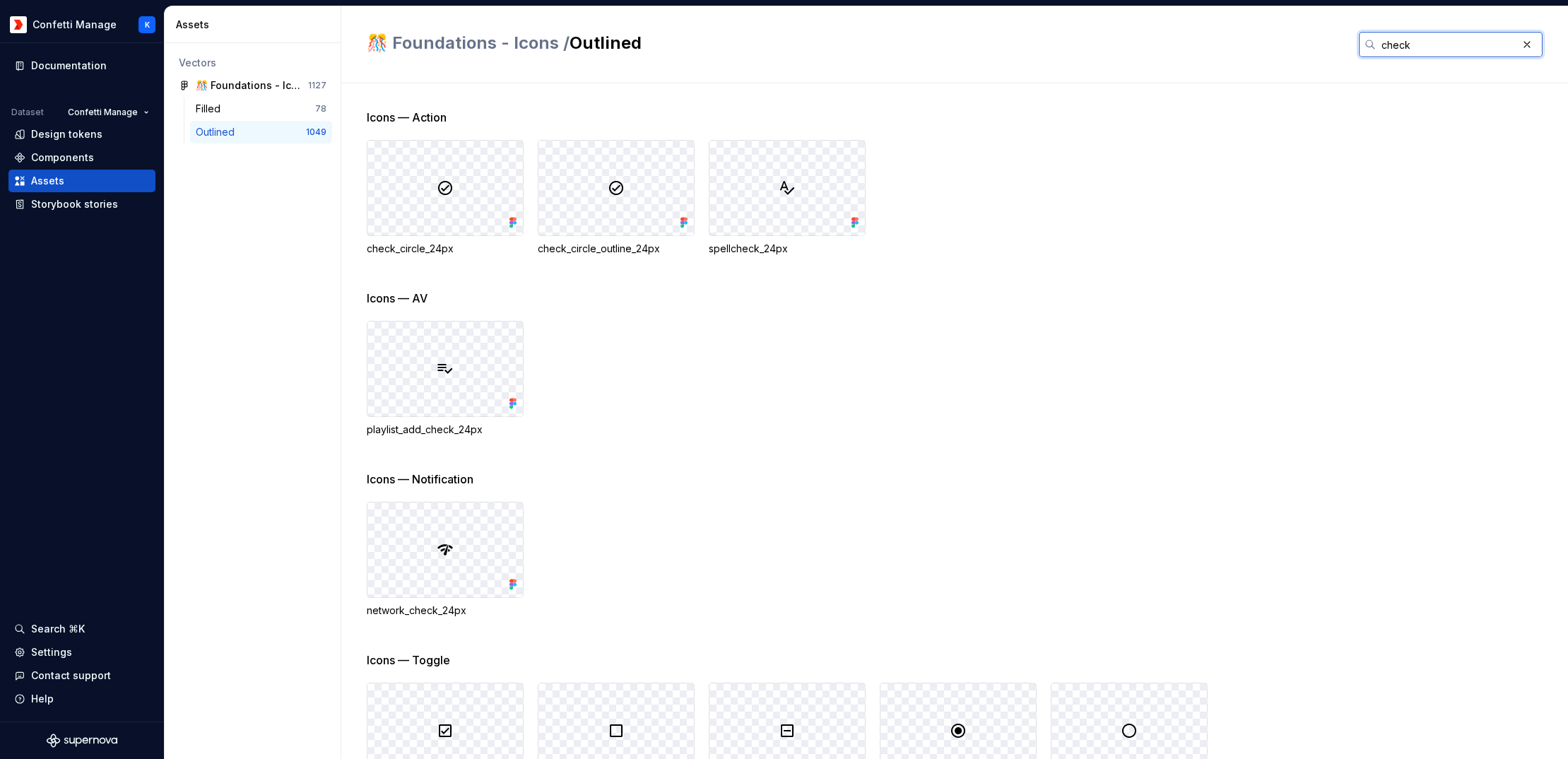
type input "check"
click at [616, 192] on img at bounding box center [616, 187] width 17 height 17
click at [618, 191] on img at bounding box center [616, 187] width 17 height 17
